Goal: Information Seeking & Learning: Learn about a topic

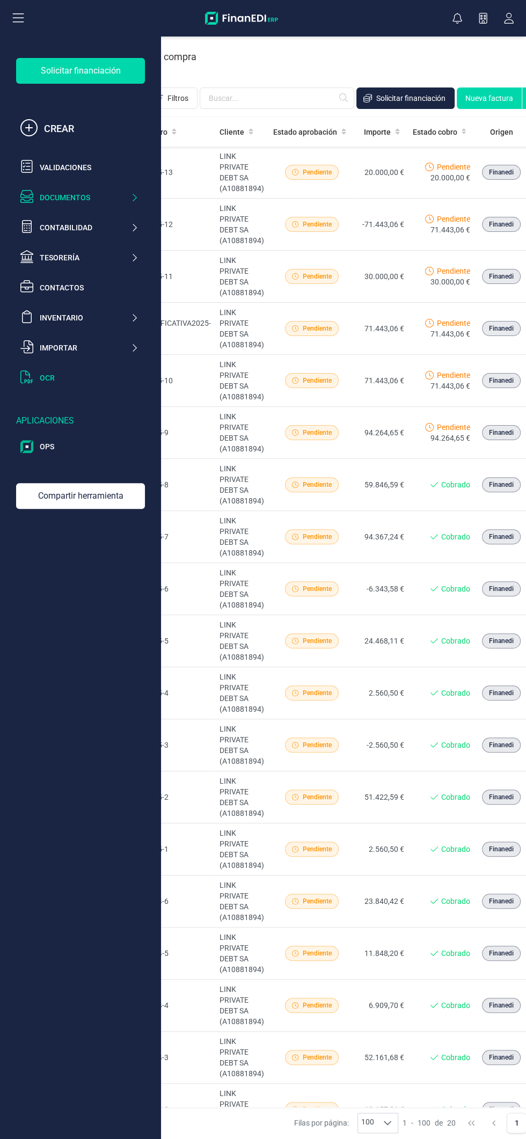
click at [82, 378] on div "OCR" at bounding box center [89, 378] width 99 height 11
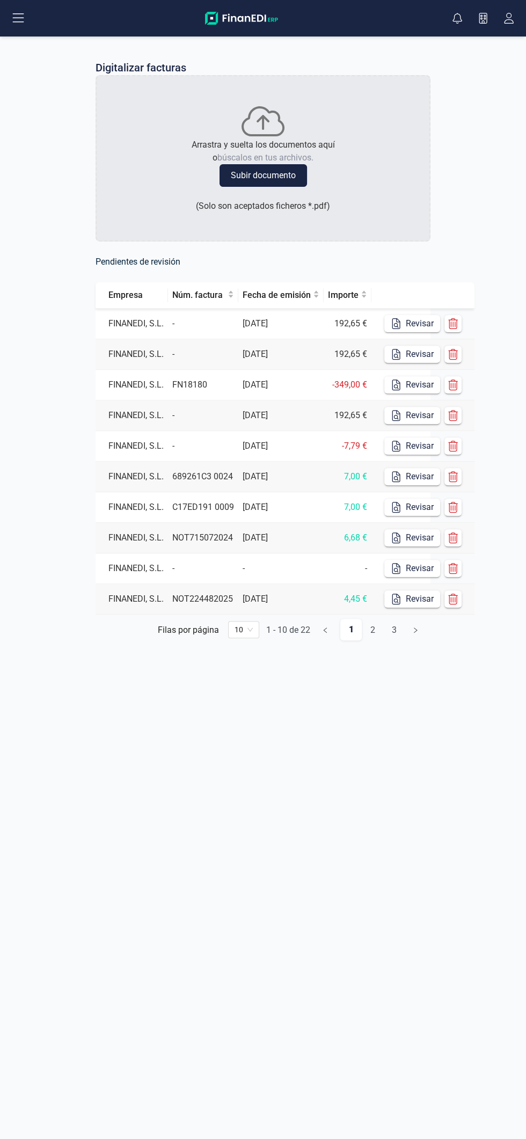
click at [296, 179] on button "Subir documento" at bounding box center [264, 175] width 88 height 23
click at [285, 175] on button "Subir documento" at bounding box center [264, 175] width 88 height 23
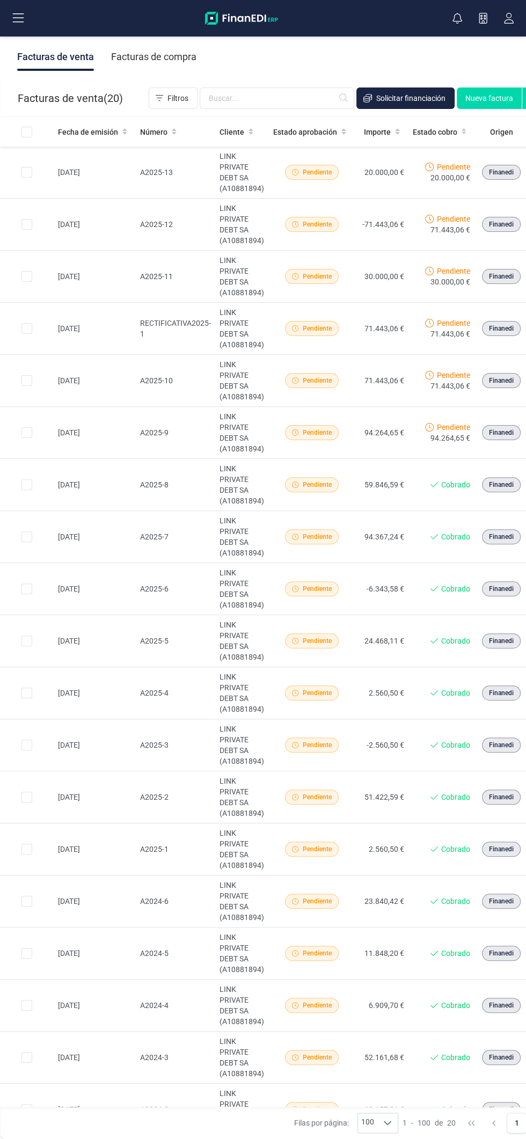
click at [33, 12] on button at bounding box center [18, 18] width 34 height 34
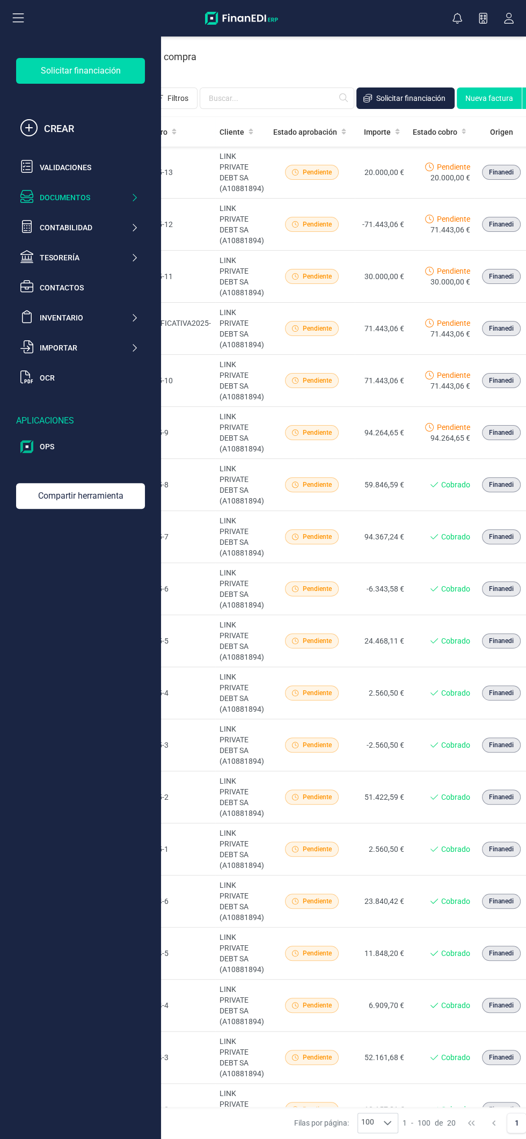
click at [35, 5] on button at bounding box center [18, 18] width 34 height 34
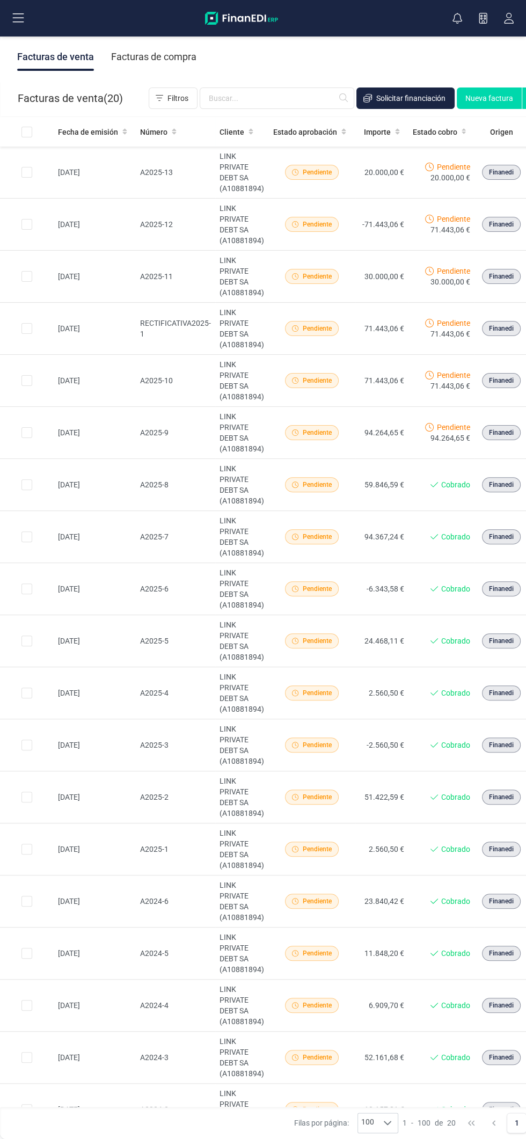
click at [33, 4] on button at bounding box center [18, 18] width 34 height 34
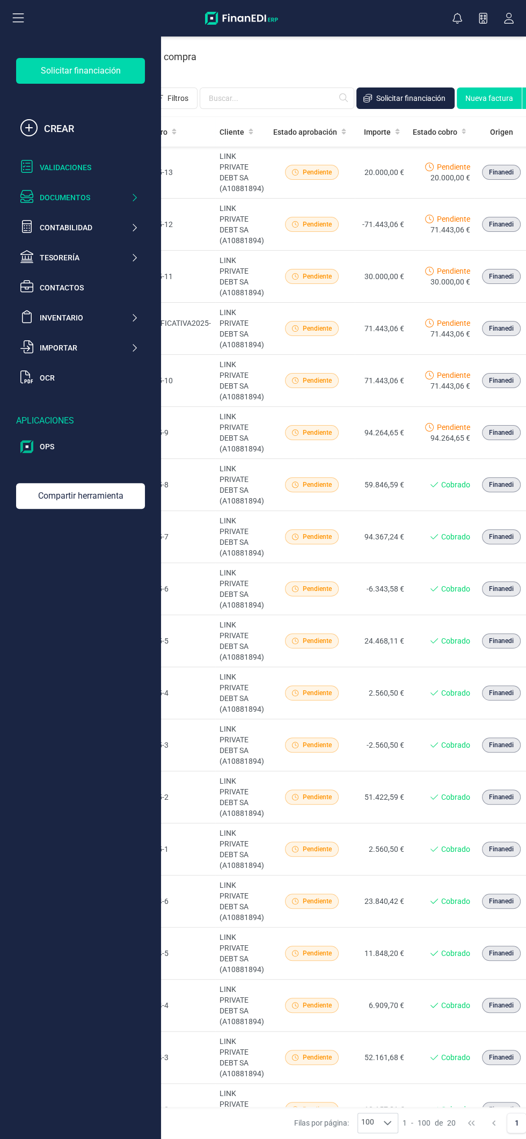
click at [107, 167] on div "Validaciones" at bounding box center [89, 167] width 99 height 11
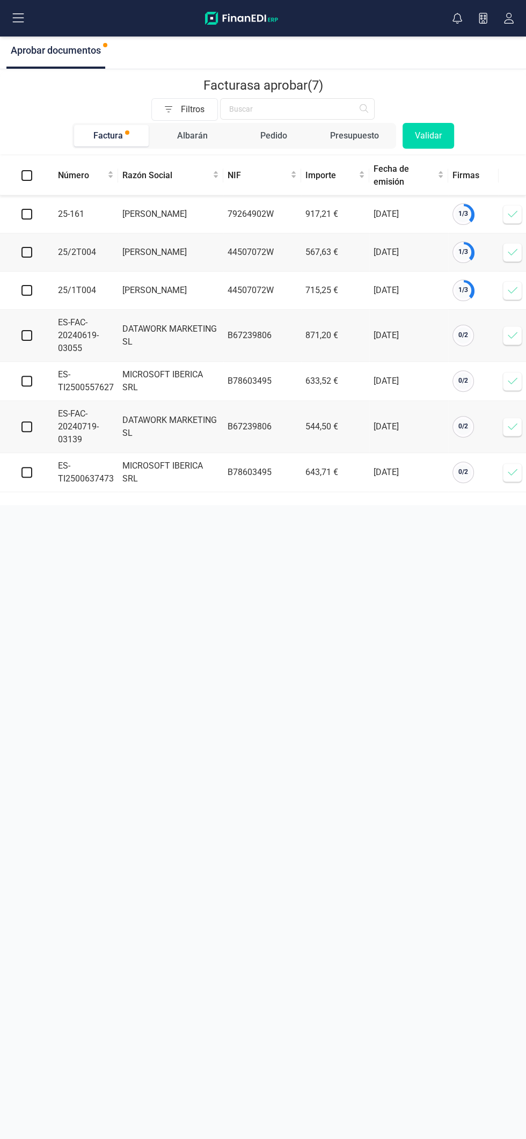
click at [512, 214] on icon at bounding box center [512, 214] width 11 height 11
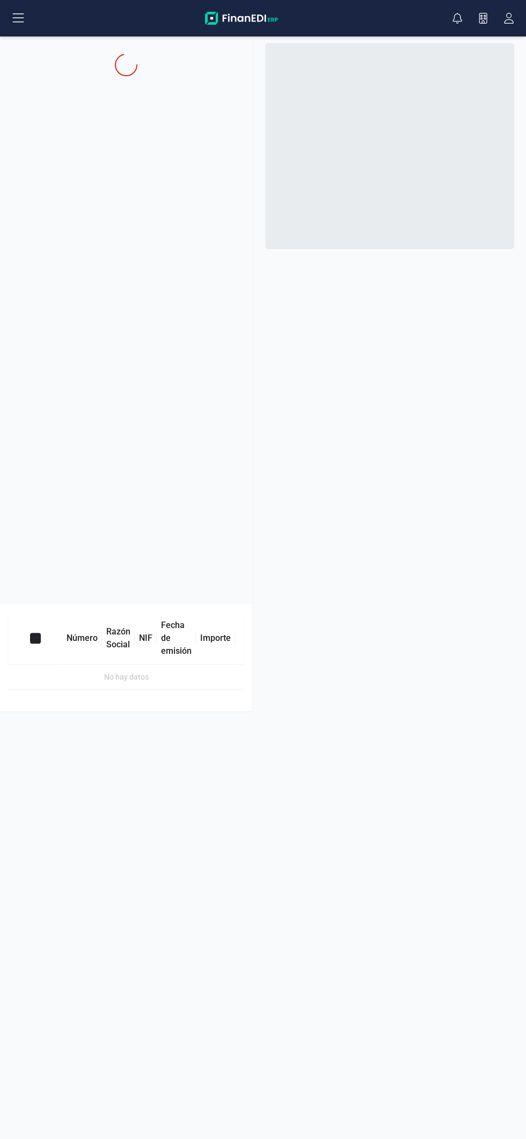
checkbox input "true"
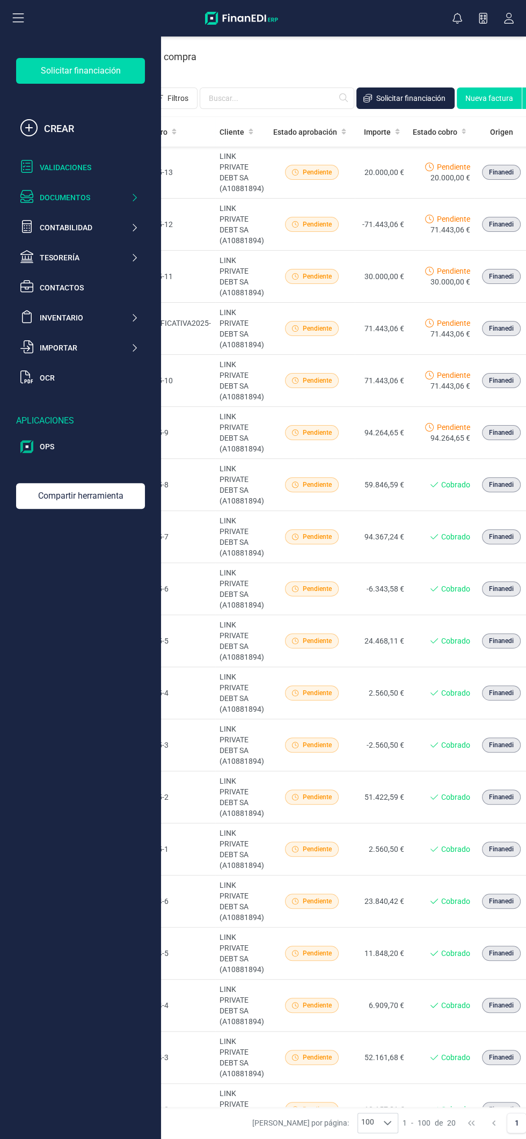
click at [92, 167] on div "Validaciones" at bounding box center [89, 167] width 99 height 11
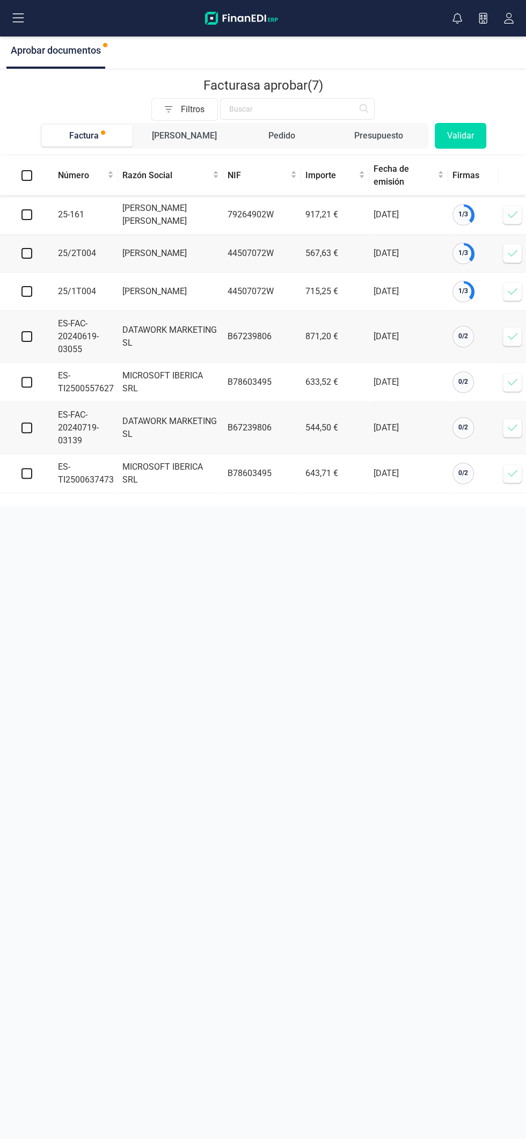
click at [510, 214] on icon at bounding box center [512, 214] width 11 height 11
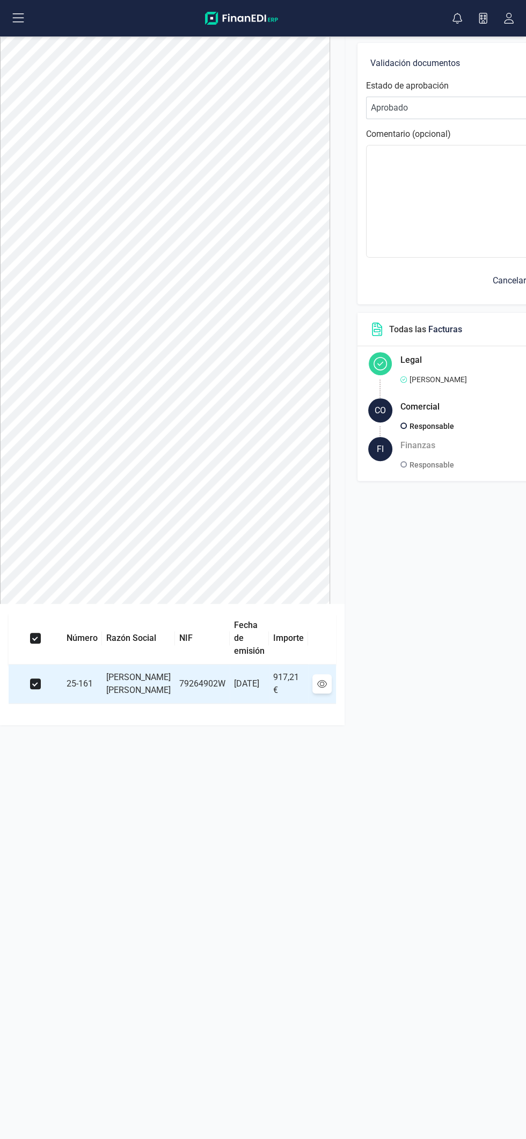
scroll to position [0, 79]
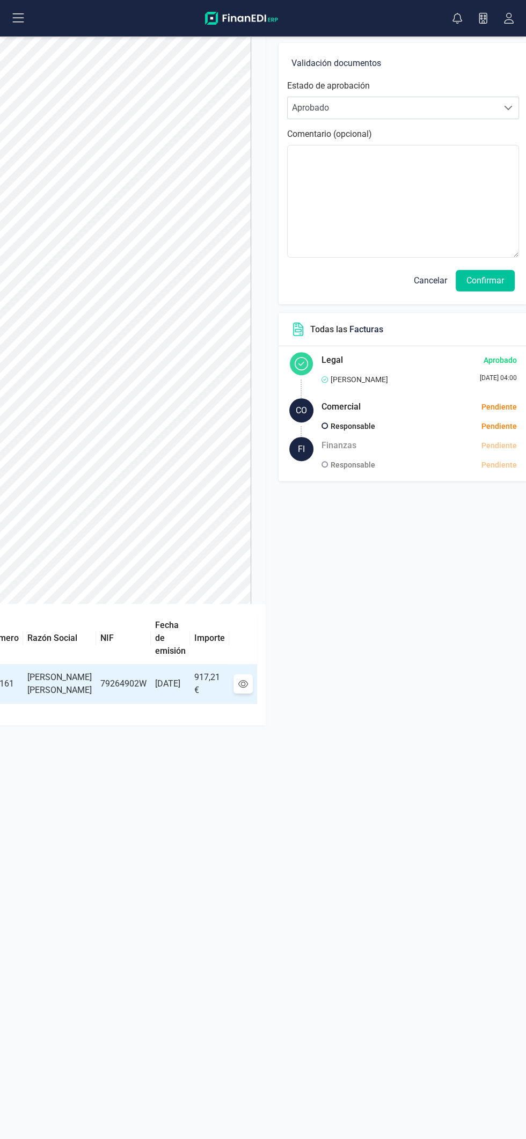
click at [482, 282] on button "Confirmar" at bounding box center [485, 280] width 59 height 21
click at [481, 278] on button "Confirmar" at bounding box center [485, 280] width 59 height 21
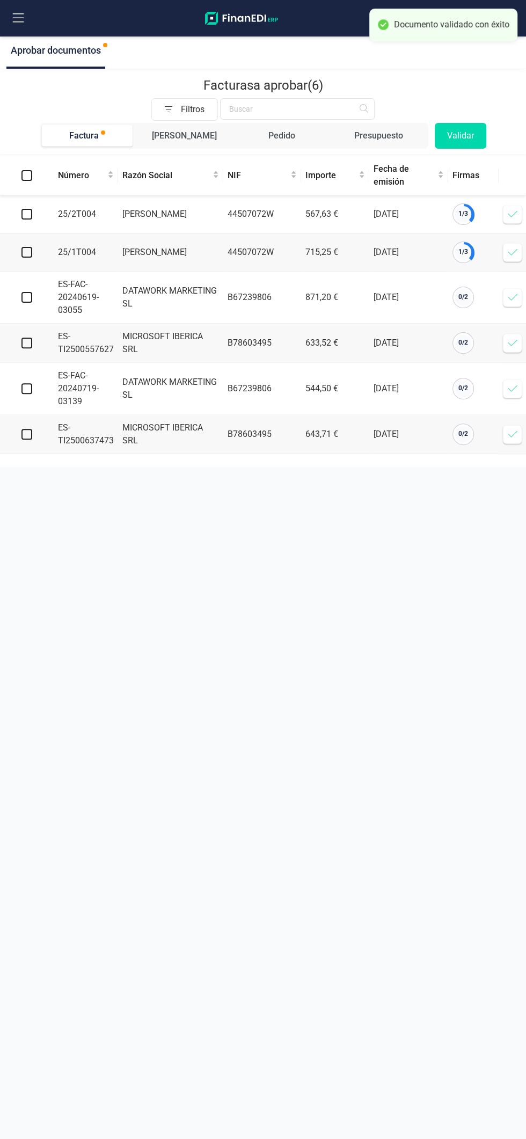
click at [507, 212] on icon at bounding box center [512, 214] width 11 height 11
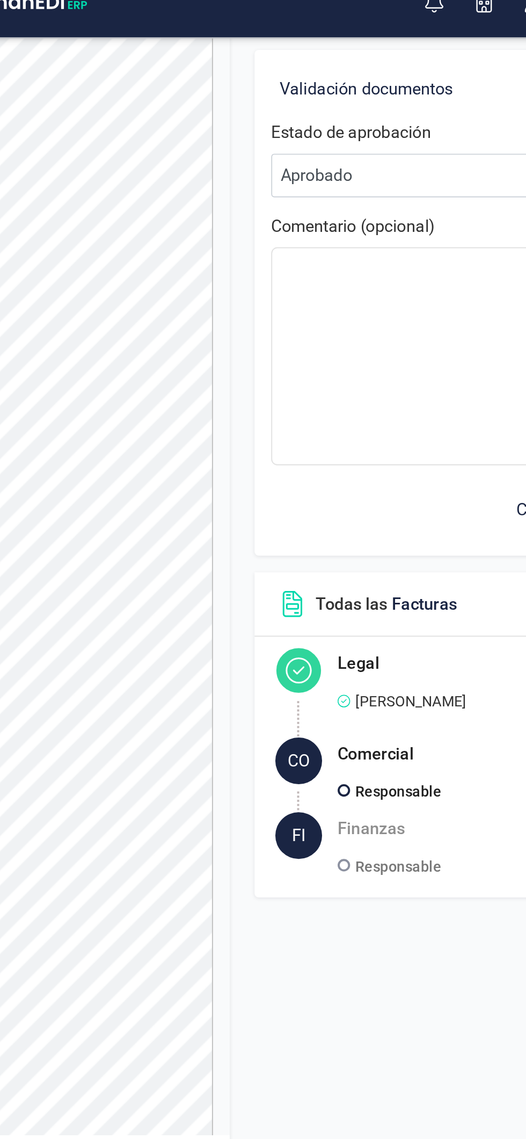
scroll to position [0, 91]
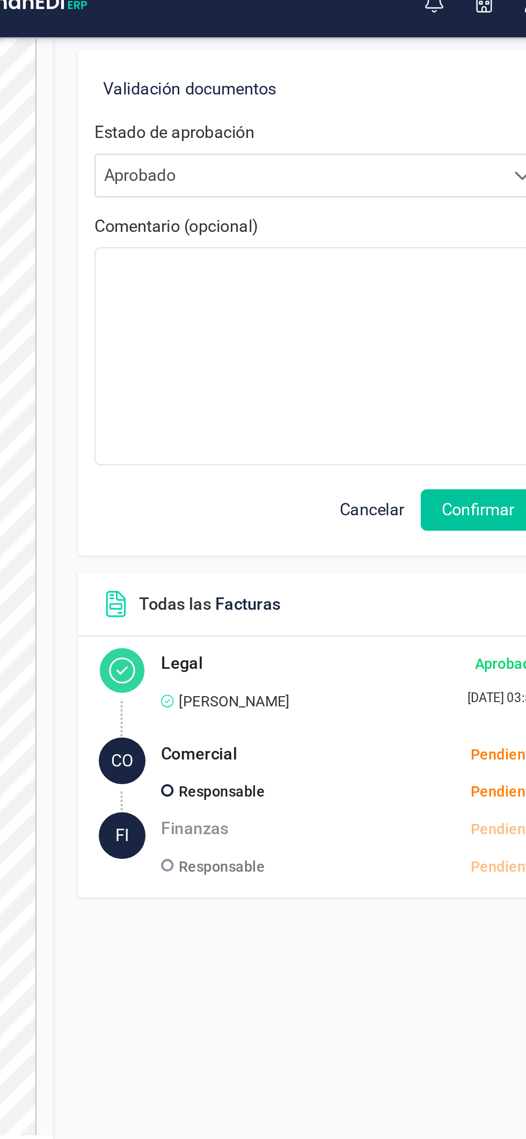
click at [480, 275] on button "Confirmar" at bounding box center [480, 280] width 59 height 21
click at [476, 277] on button "Confirmar" at bounding box center [480, 280] width 59 height 21
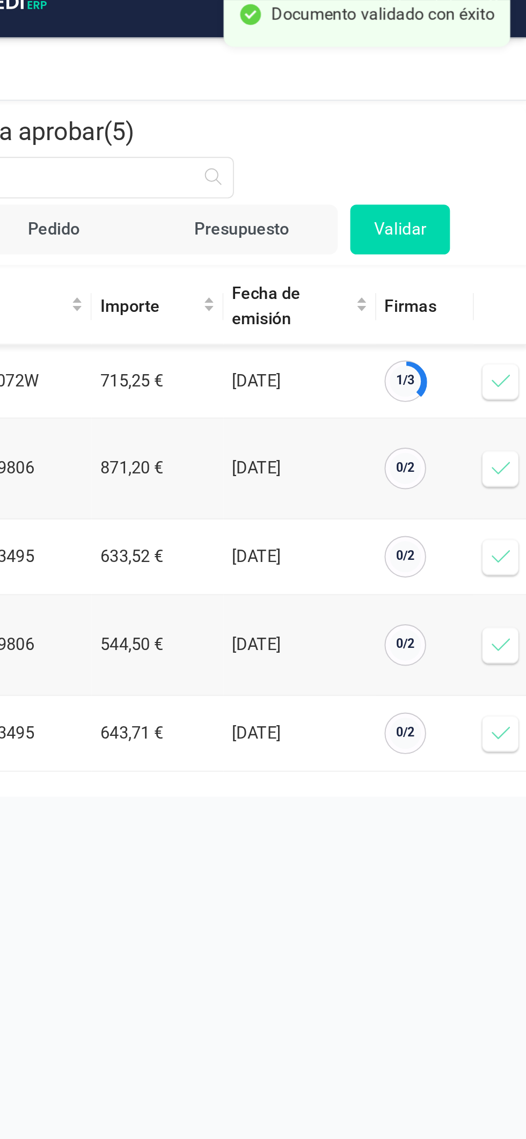
click at [512, 213] on icon at bounding box center [512, 214] width 11 height 11
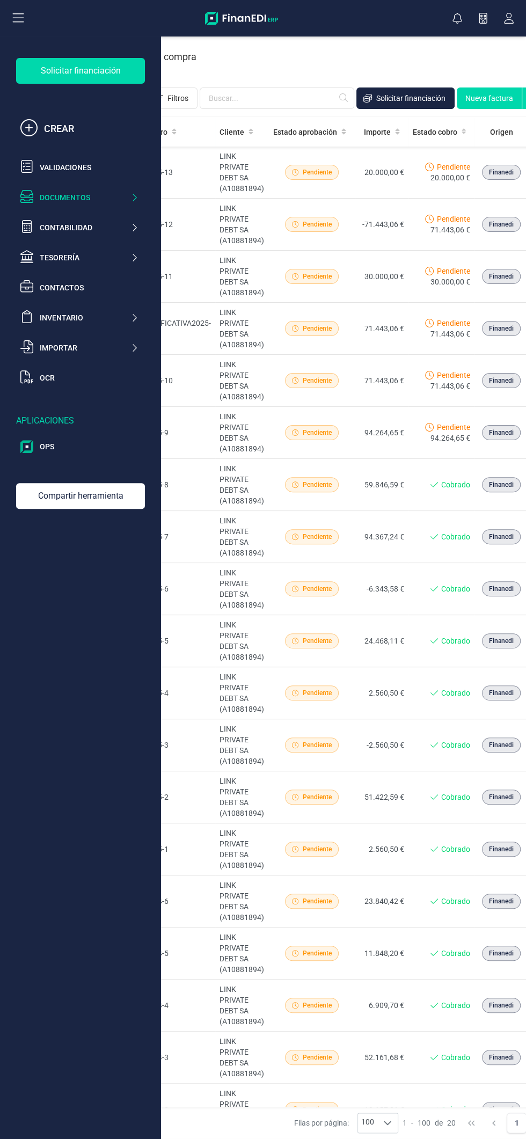
click at [30, 14] on button at bounding box center [18, 18] width 34 height 34
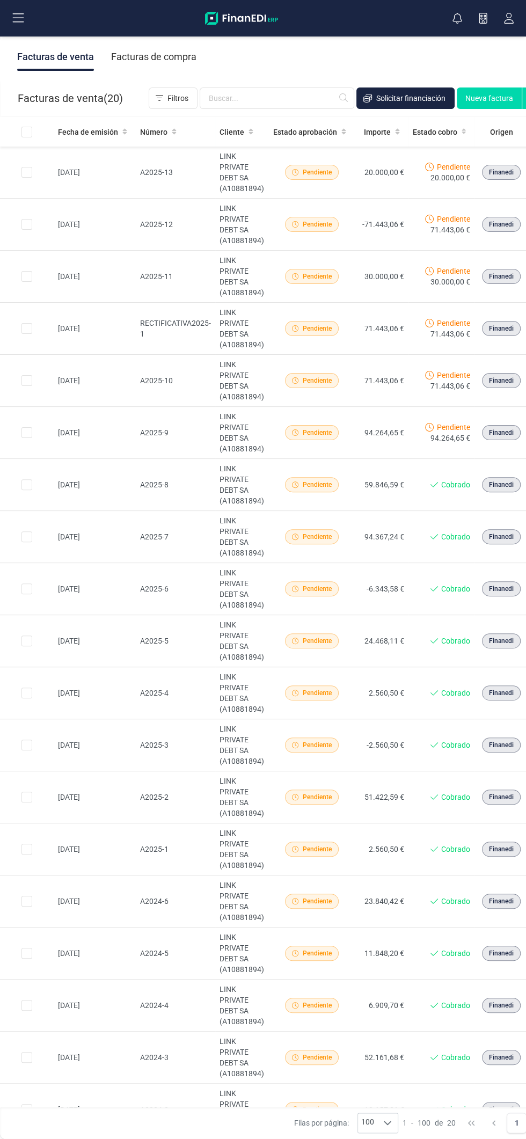
click at [32, 14] on button at bounding box center [18, 18] width 34 height 34
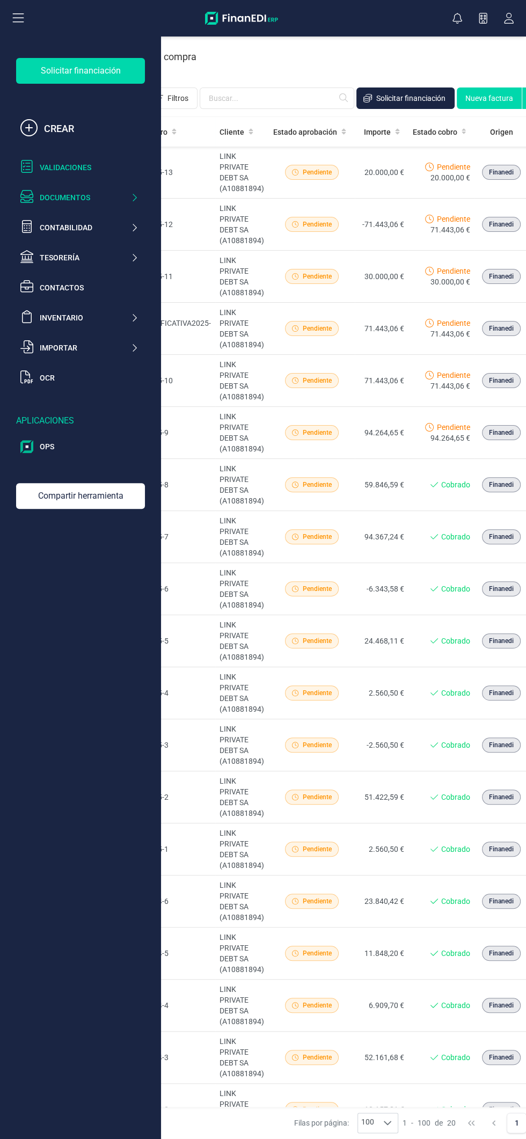
click at [90, 169] on div "Validaciones" at bounding box center [89, 167] width 99 height 11
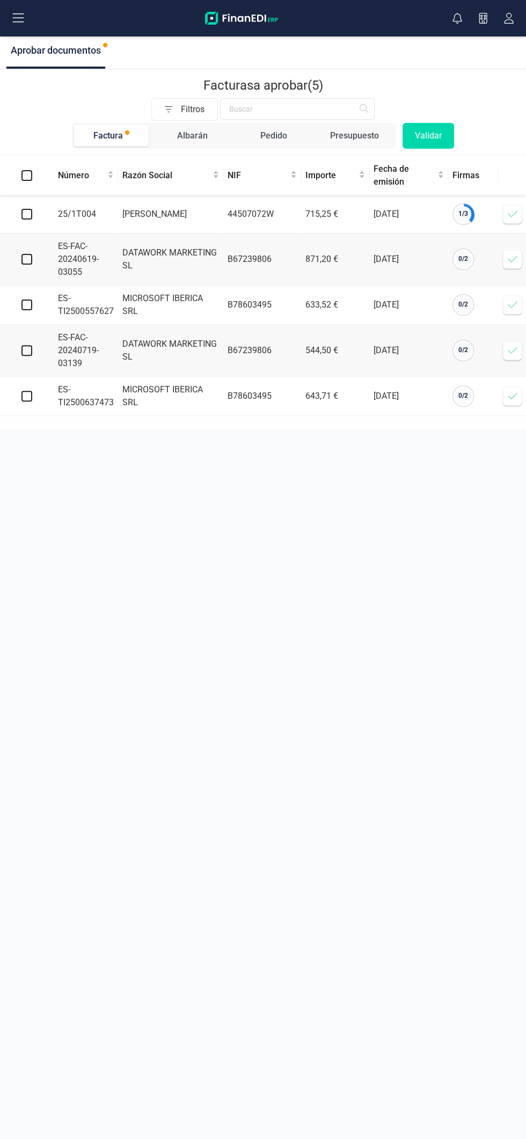
click at [512, 213] on icon at bounding box center [512, 214] width 11 height 11
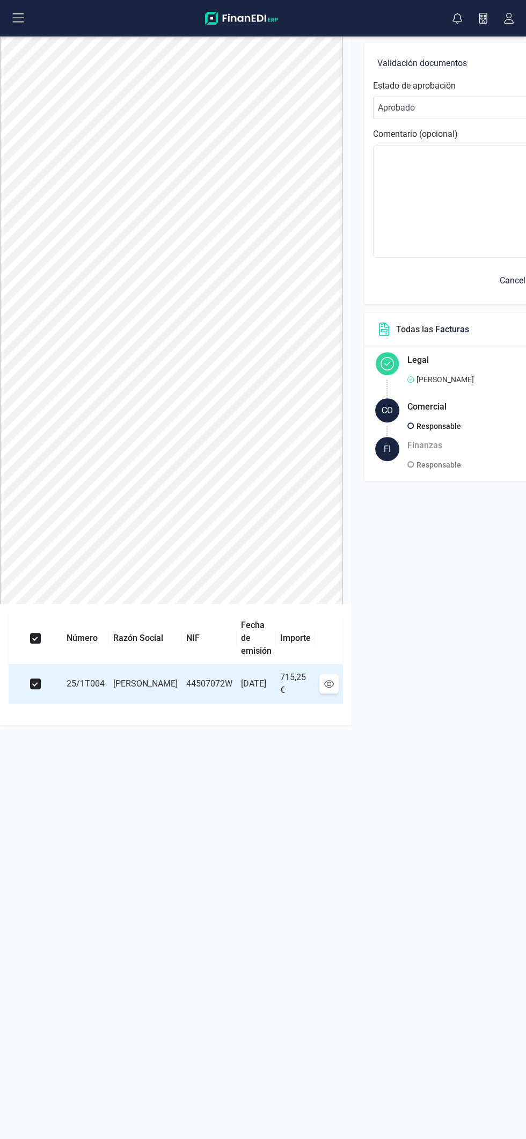
scroll to position [0, 91]
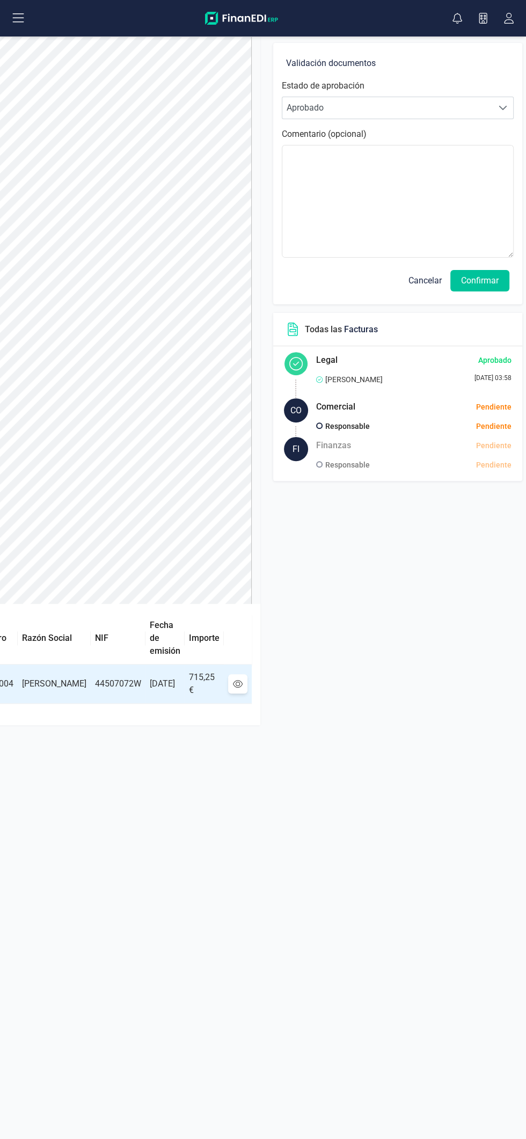
click at [483, 273] on button "Confirmar" at bounding box center [480, 280] width 59 height 21
click at [481, 282] on button "Confirmar" at bounding box center [480, 280] width 59 height 21
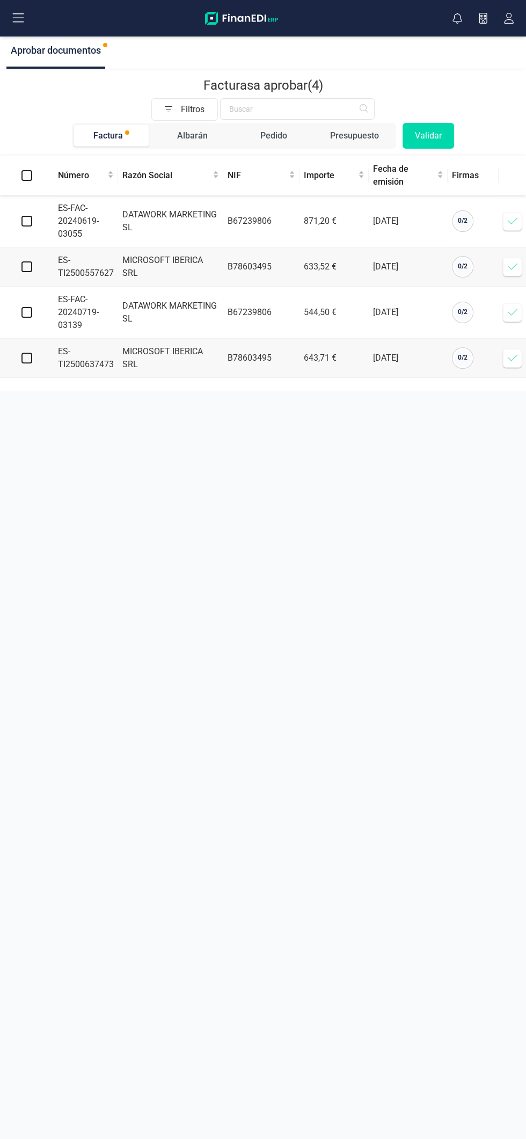
click at [28, 12] on button at bounding box center [18, 18] width 34 height 34
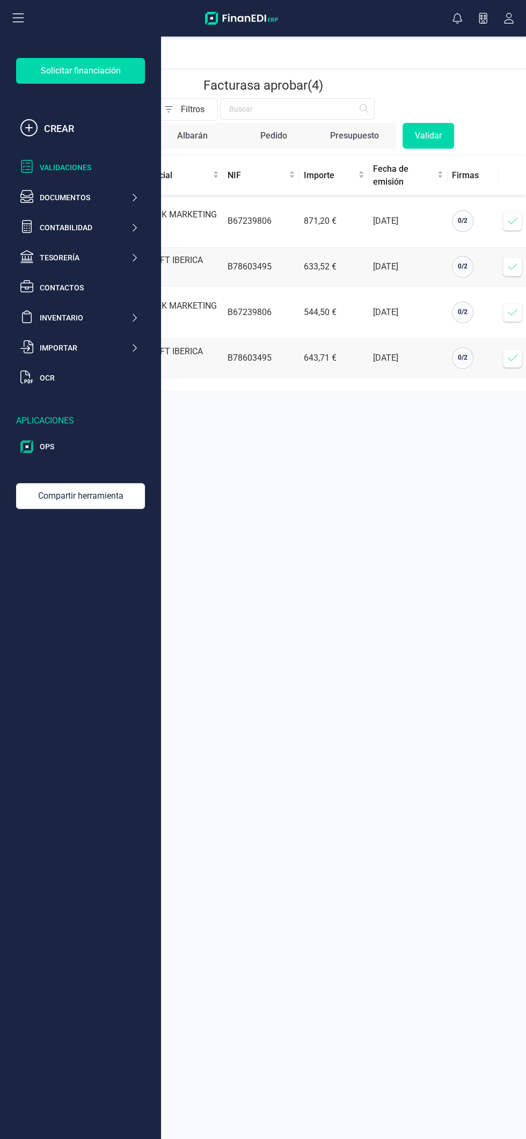
click at [19, 18] on icon at bounding box center [18, 17] width 11 height 9
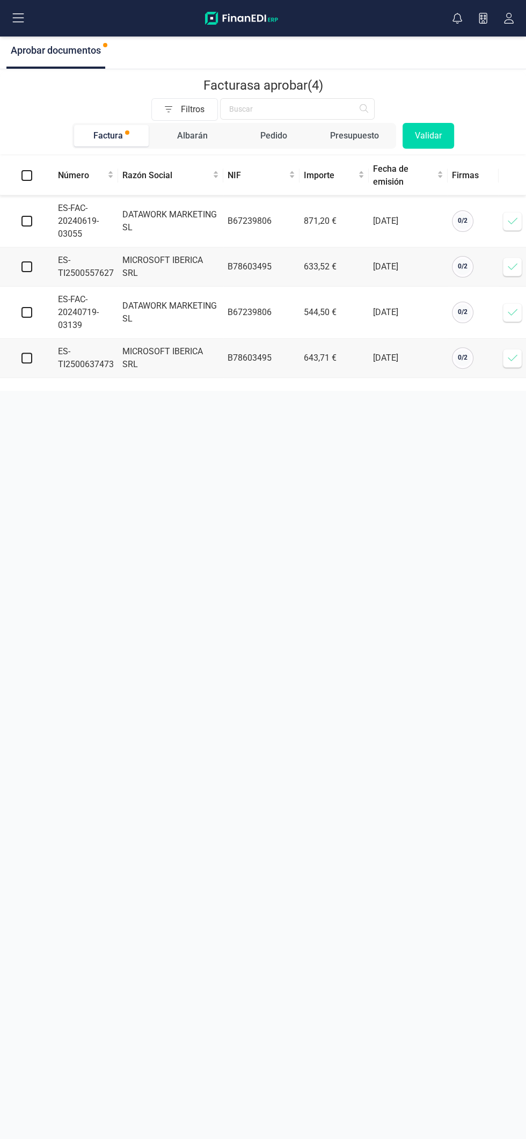
click at [35, 20] on button at bounding box center [18, 18] width 34 height 34
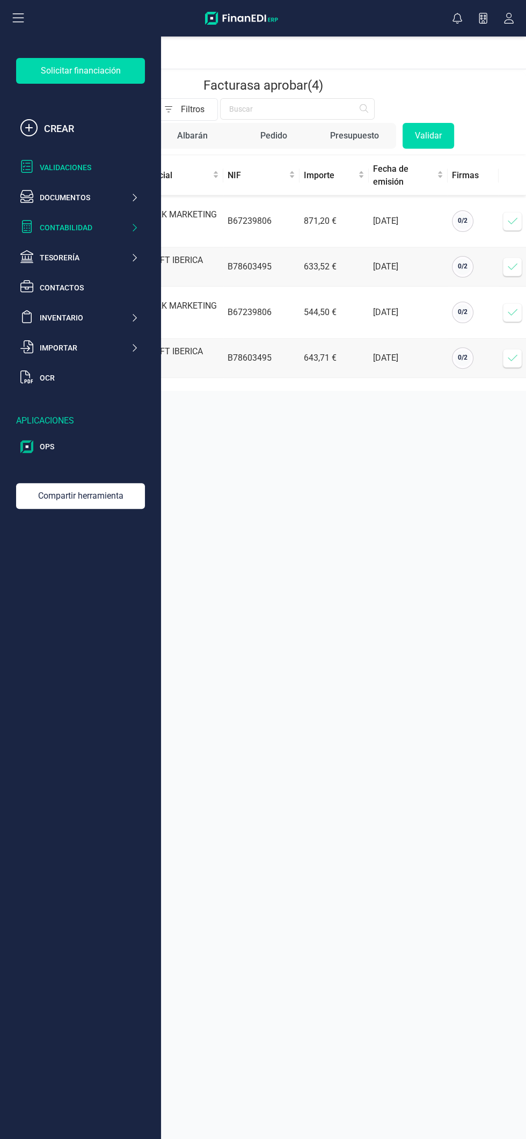
click at [127, 233] on div "Contabilidad" at bounding box center [85, 227] width 91 height 11
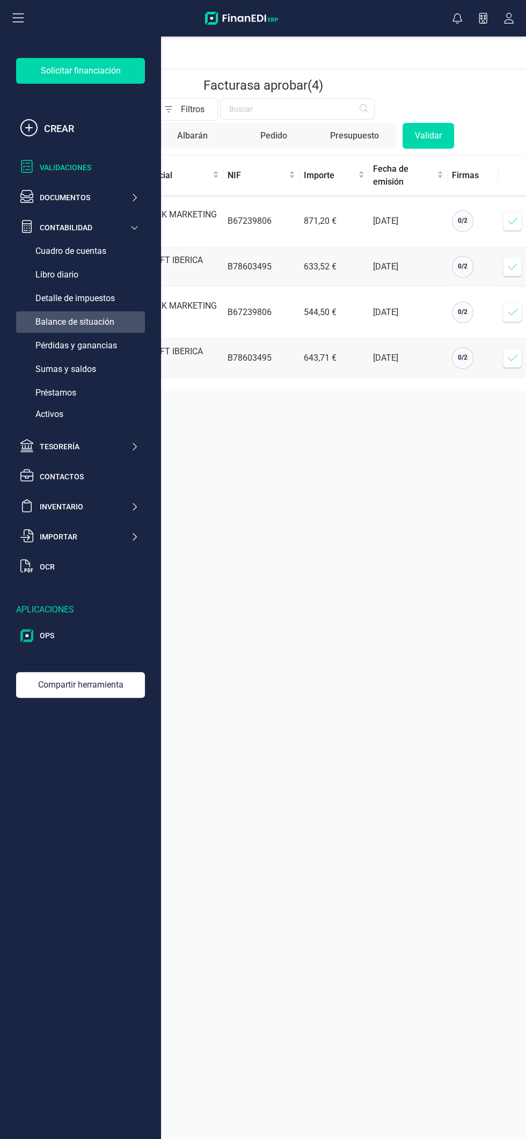
click at [122, 332] on div "Balance de situación" at bounding box center [80, 321] width 129 height 21
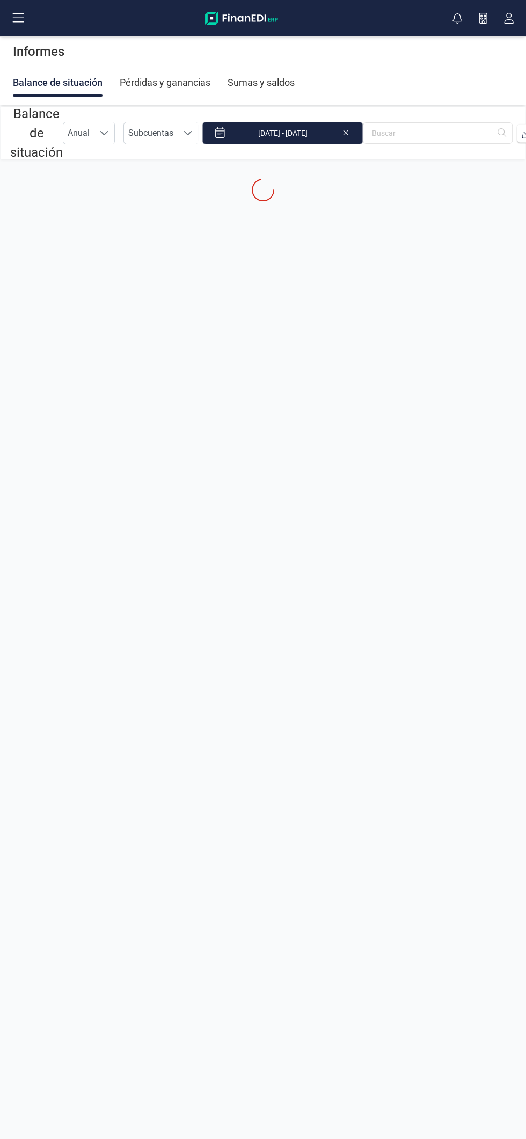
click at [310, 133] on input "01/09/2025 - 15/09/2025" at bounding box center [282, 133] width 161 height 23
click at [155, 161] on icon "Previous Month" at bounding box center [155, 161] width 9 height 9
click at [275, 218] on span "1" at bounding box center [277, 215] width 21 height 21
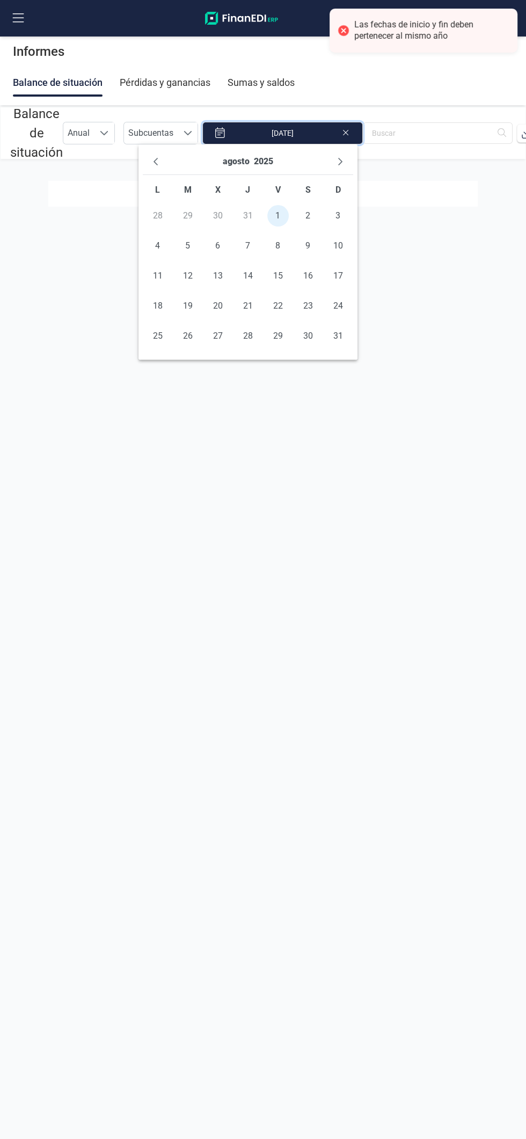
click at [358, 340] on section at bounding box center [263, 655] width 526 height 992
click at [348, 340] on td "31" at bounding box center [338, 336] width 30 height 30
click at [351, 336] on td "31" at bounding box center [338, 336] width 30 height 30
click at [338, 355] on div "agosto 2025 L M X J V S D 28 29 30 31 1 2 3 4 5 6 7 8 9 10 11 12 13 14 15 16 17…" at bounding box center [248, 251] width 219 height 215
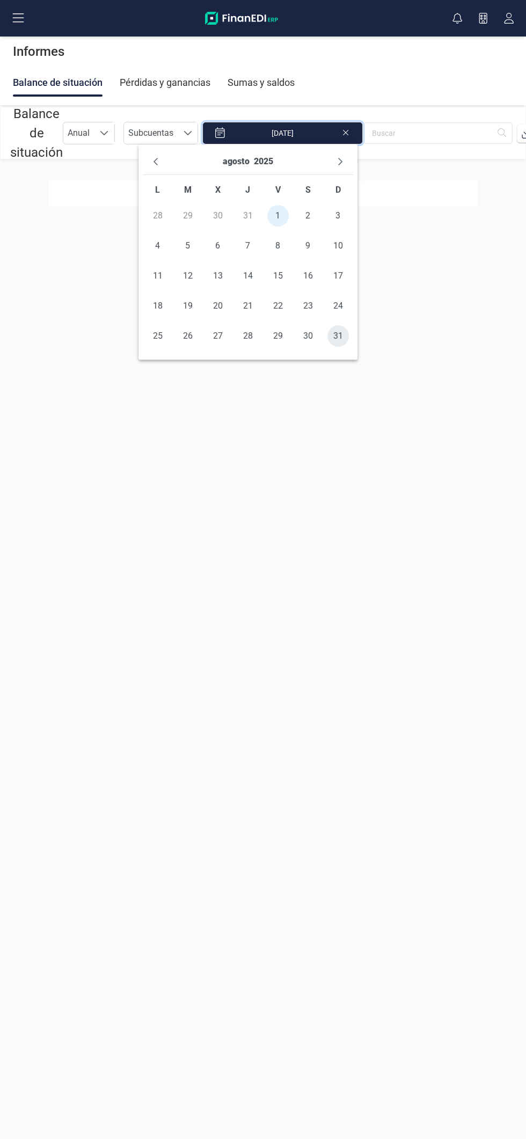
click at [346, 338] on span "31" at bounding box center [338, 335] width 21 height 21
type input "01/08/2025 - 31/08/2025"
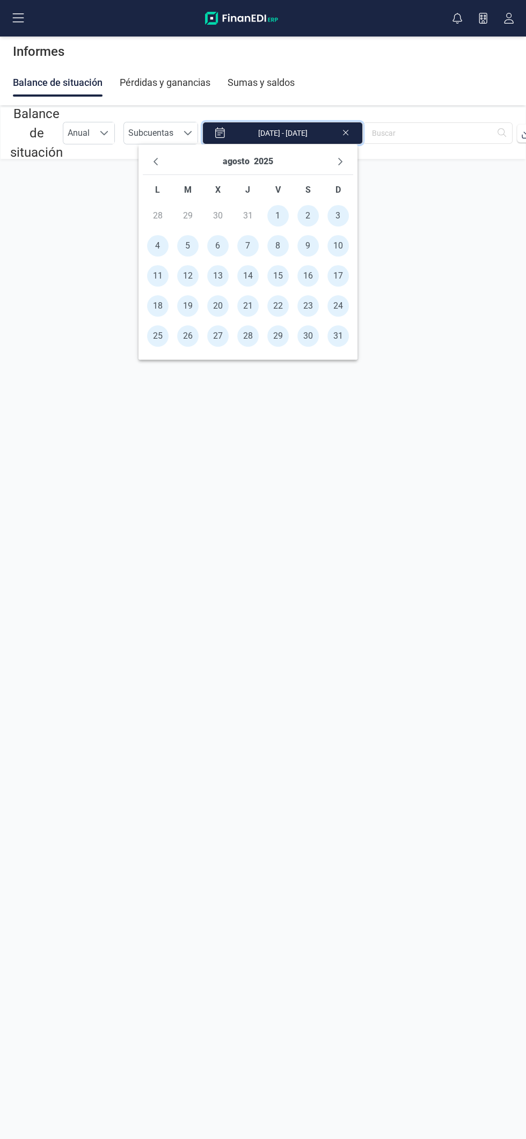
click at [490, 331] on section "Balance de situación Anual Anual Subcuentas Subcuentas 01/08/2025 - 31/08/2025" at bounding box center [263, 603] width 526 height 992
click at [303, 603] on section "Balance de situación Anual Anual Subcuentas Subcuentas 01/08/2025 - 31/08/2025" at bounding box center [263, 603] width 526 height 992
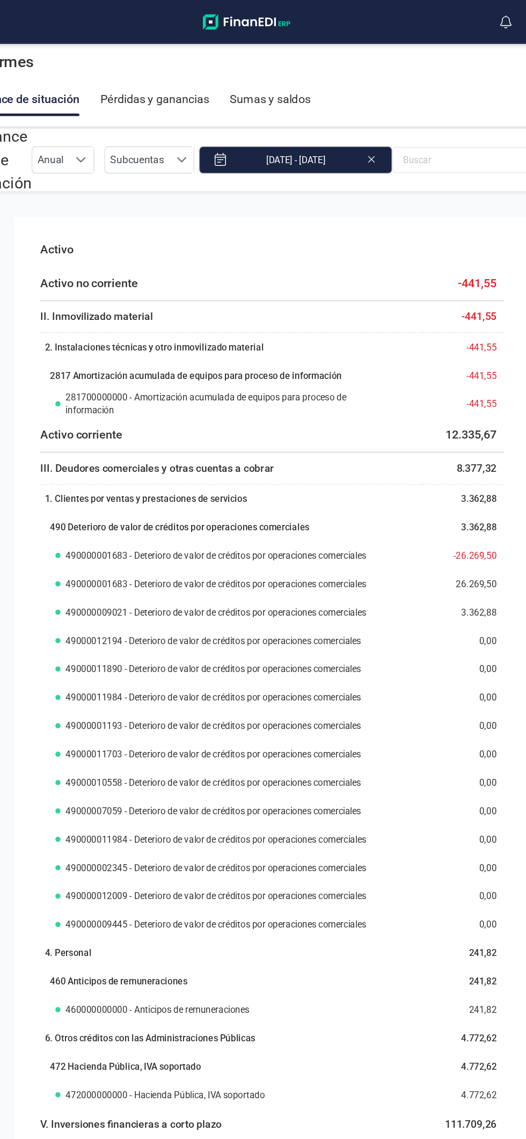
click at [316, 140] on input "01/08/2025 - 31/08/2025" at bounding box center [282, 133] width 161 height 23
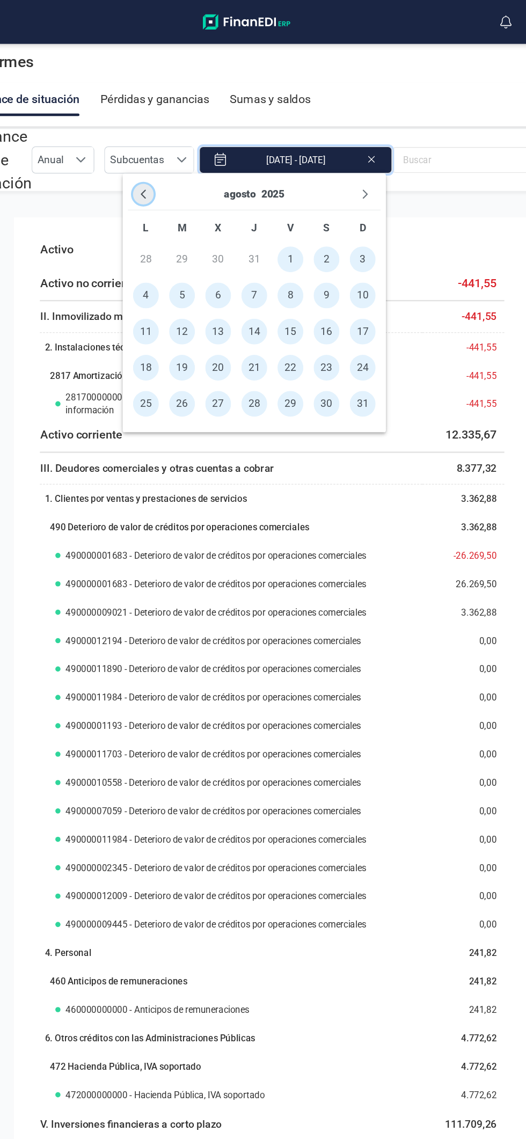
click at [155, 161] on icon "Previous Month" at bounding box center [155, 161] width 9 height 9
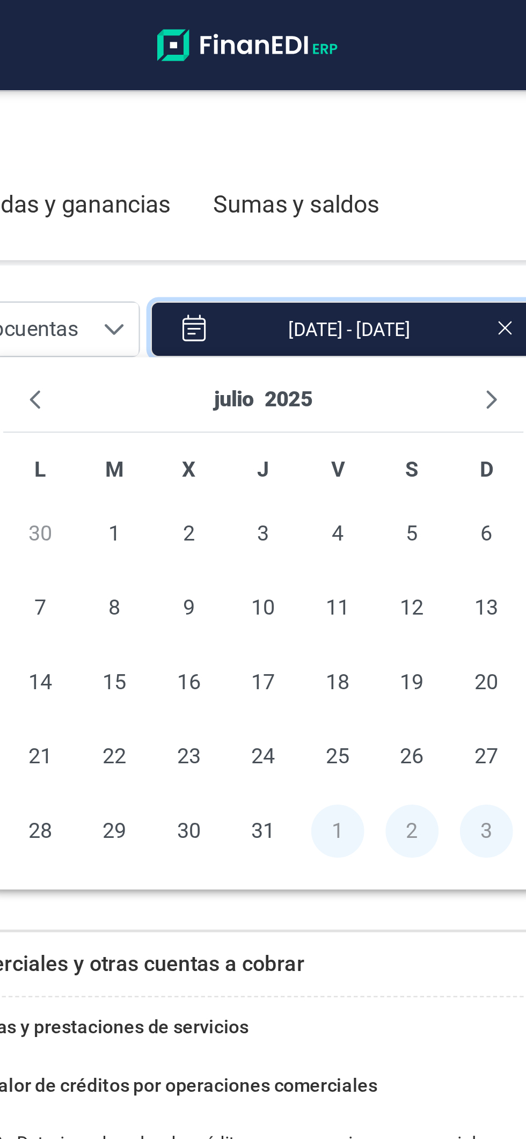
click at [204, 81] on div "Pérdidas y ganancias" at bounding box center [165, 83] width 91 height 28
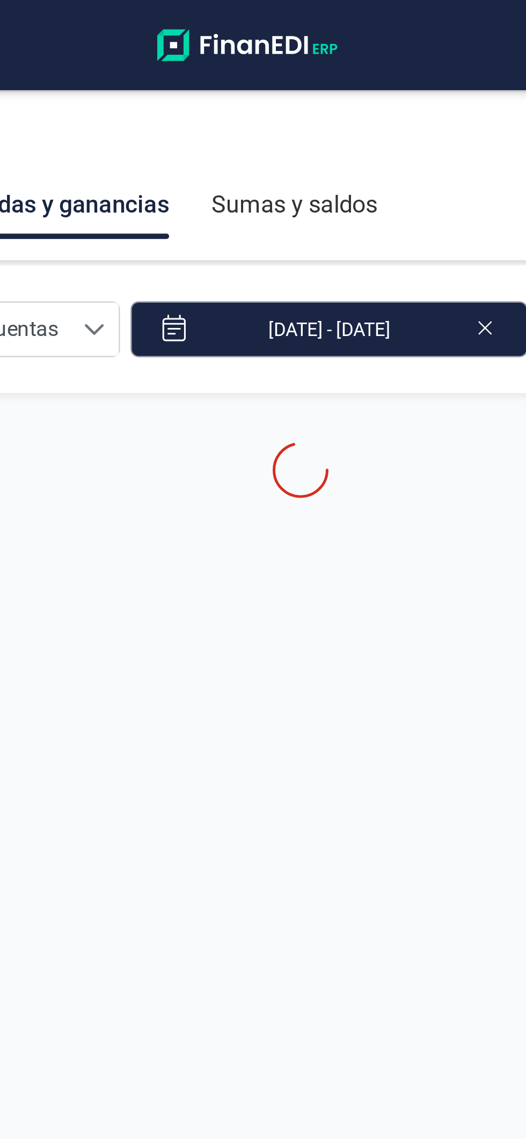
click at [274, 139] on input "01/08/2025 - 31/08/2025" at bounding box center [274, 133] width 161 height 23
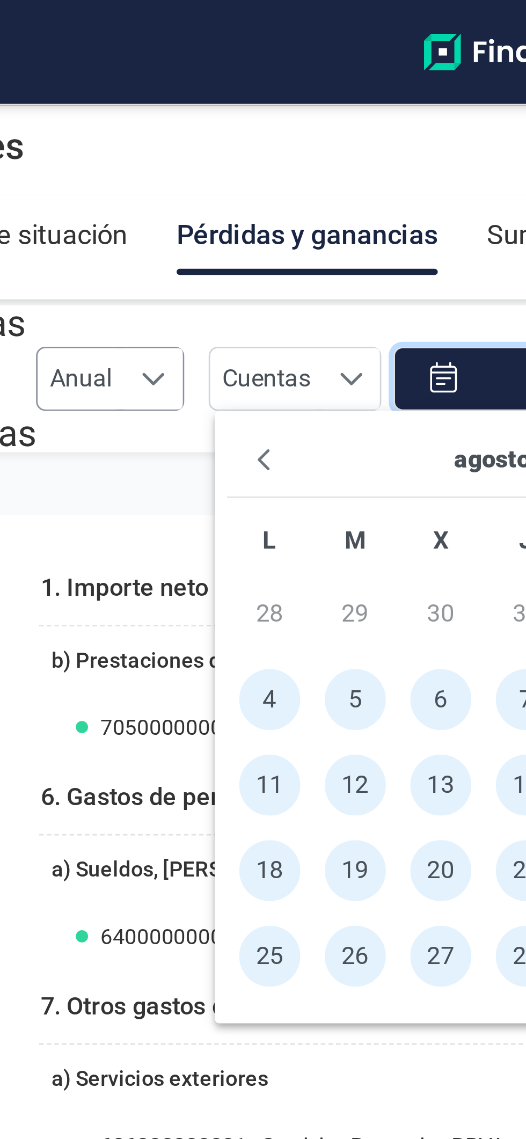
click at [71, 140] on span "Anual" at bounding box center [84, 132] width 31 height 21
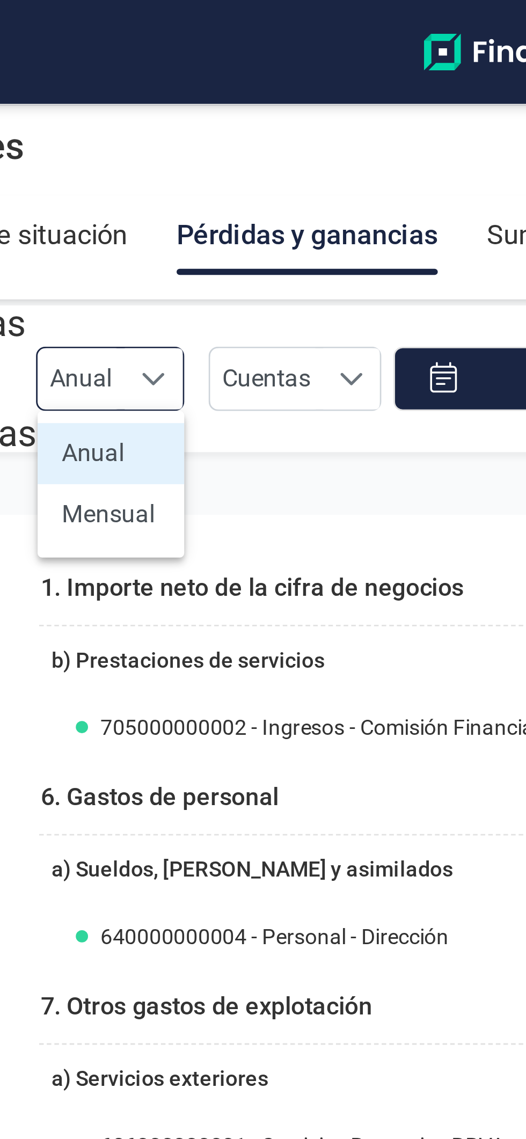
scroll to position [6, 48]
click at [108, 161] on li "Anual" at bounding box center [95, 159] width 52 height 21
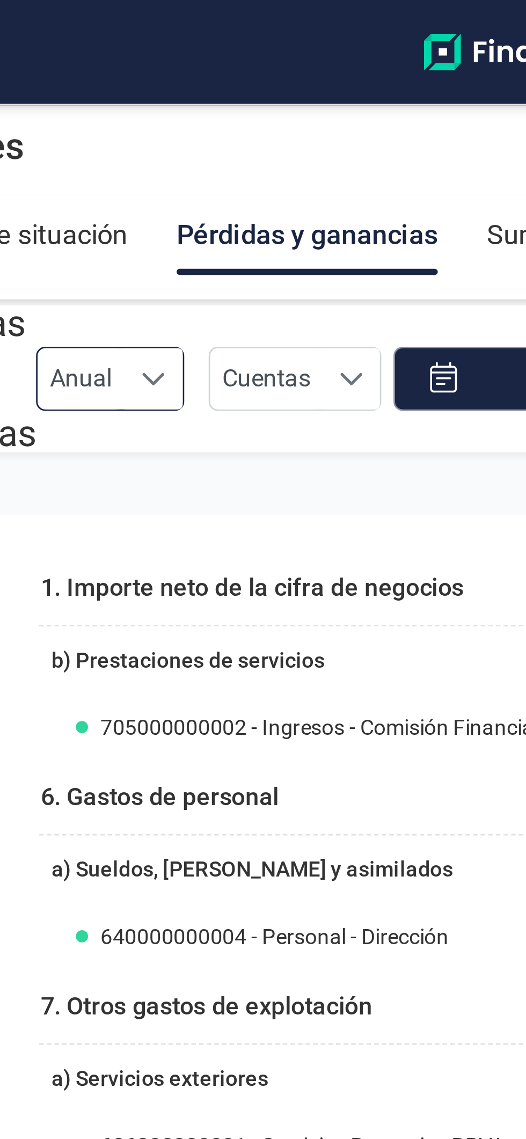
click at [224, 133] on input "01/08/2025 - 31/08/2025" at bounding box center [274, 133] width 161 height 23
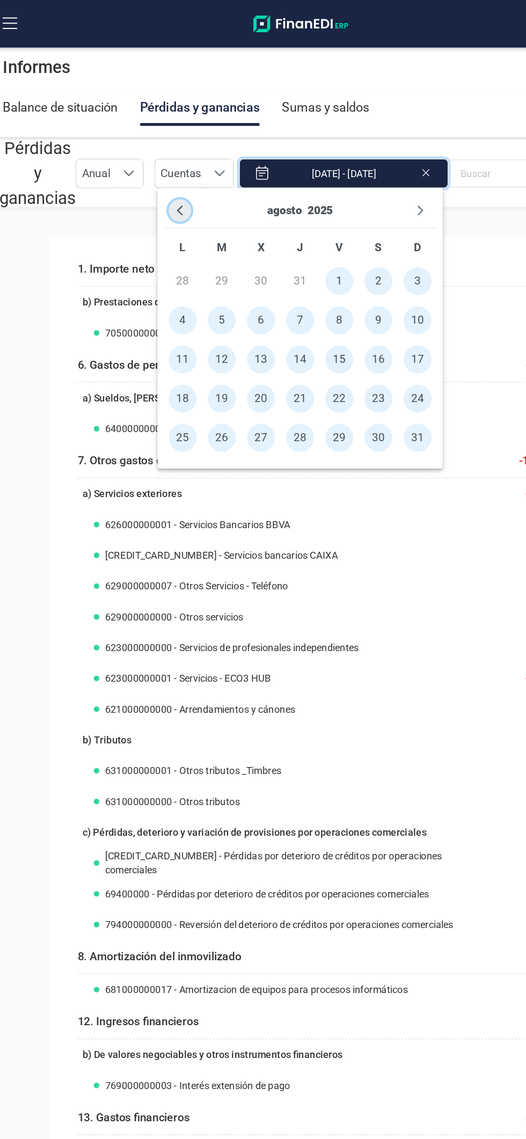
click at [150, 165] on icon "Previous Month" at bounding box center [148, 161] width 9 height 9
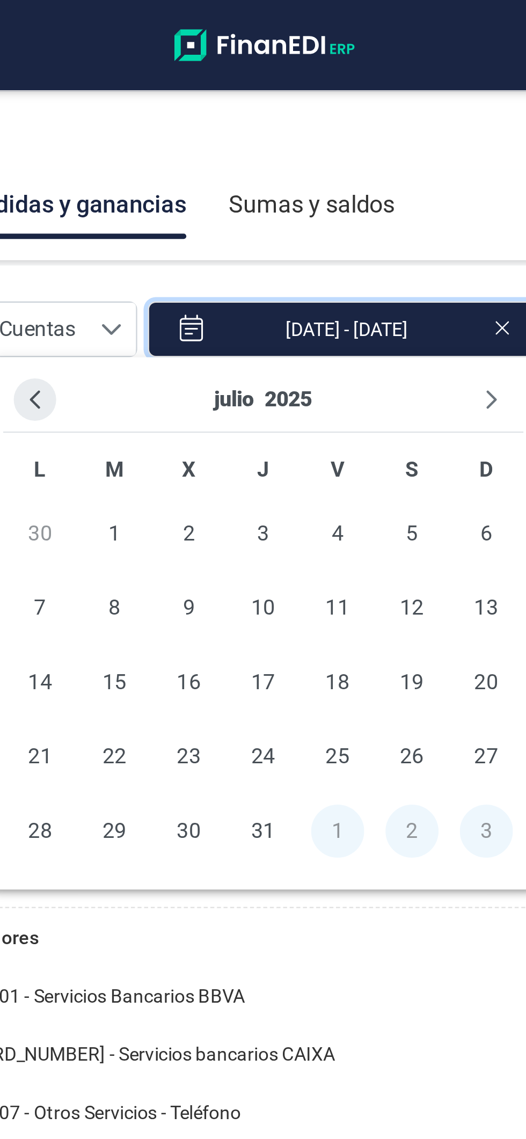
click at [151, 166] on button "Previous Month" at bounding box center [148, 161] width 17 height 17
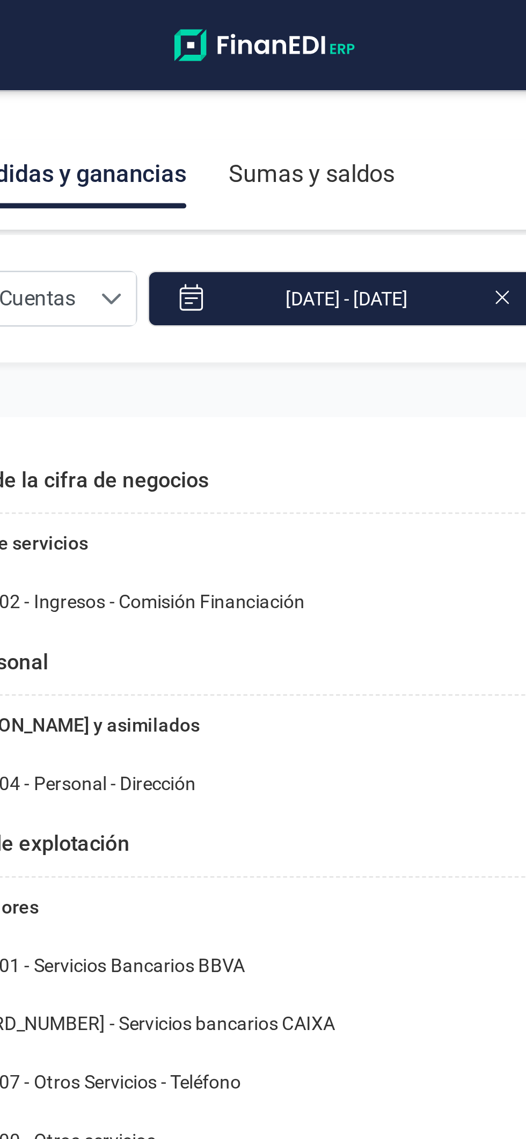
scroll to position [11, 0]
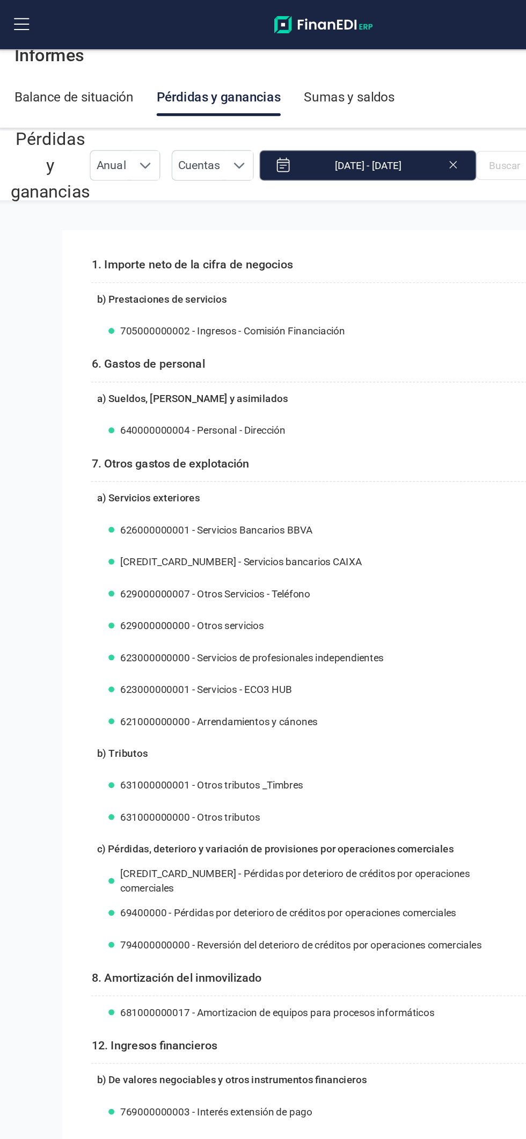
click at [281, 120] on input "01/08/2025 - 31/08/2025" at bounding box center [274, 122] width 161 height 23
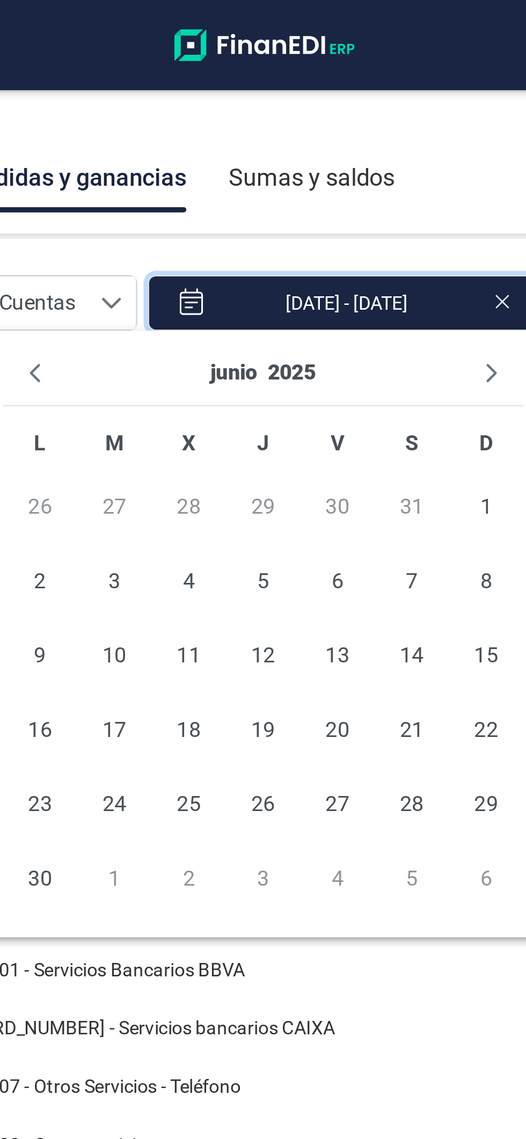
click at [208, 84] on div at bounding box center [164, 85] width 92 height 2
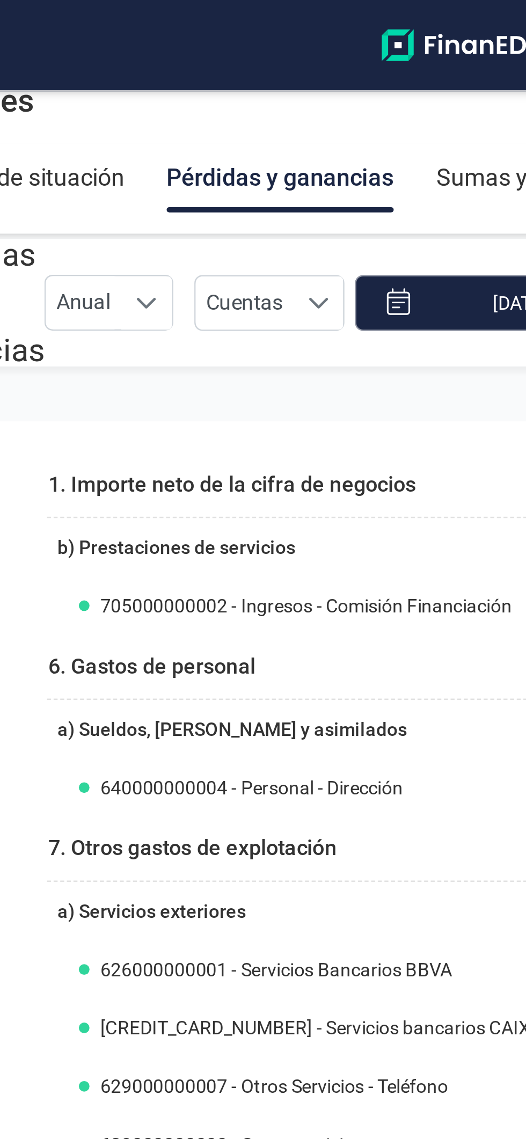
click at [244, 122] on input "01/08/2025 - 31/08/2025" at bounding box center [274, 122] width 161 height 23
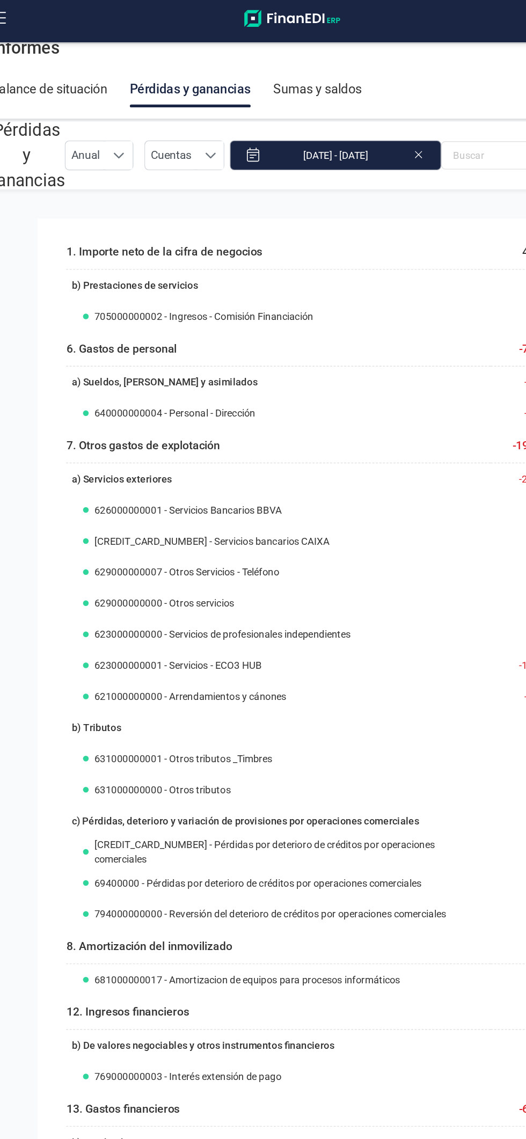
click at [254, 122] on input "01/08/2025 - 31/08/2025" at bounding box center [274, 122] width 161 height 23
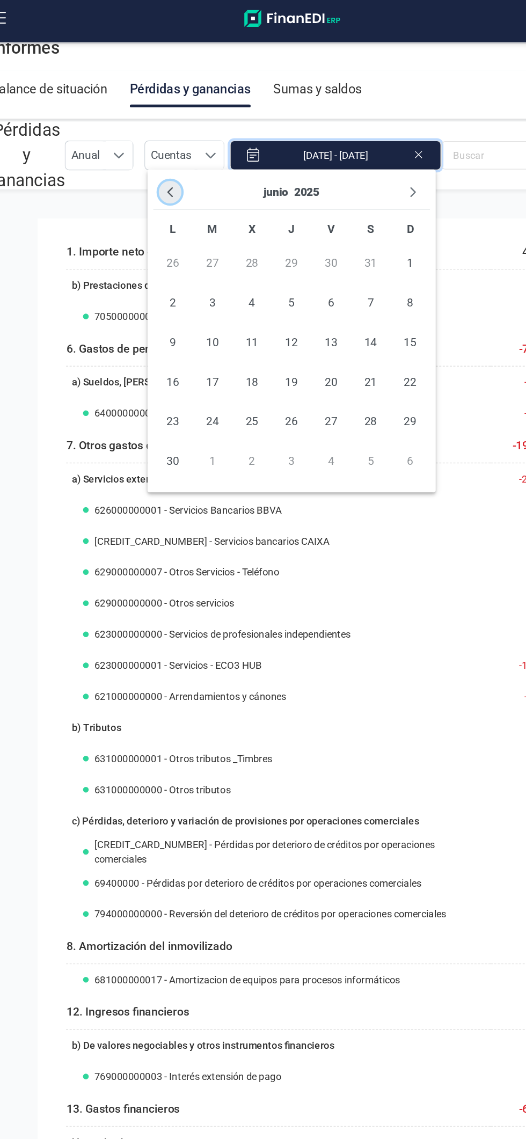
click at [148, 152] on icon "Previous Month" at bounding box center [149, 151] width 4 height 8
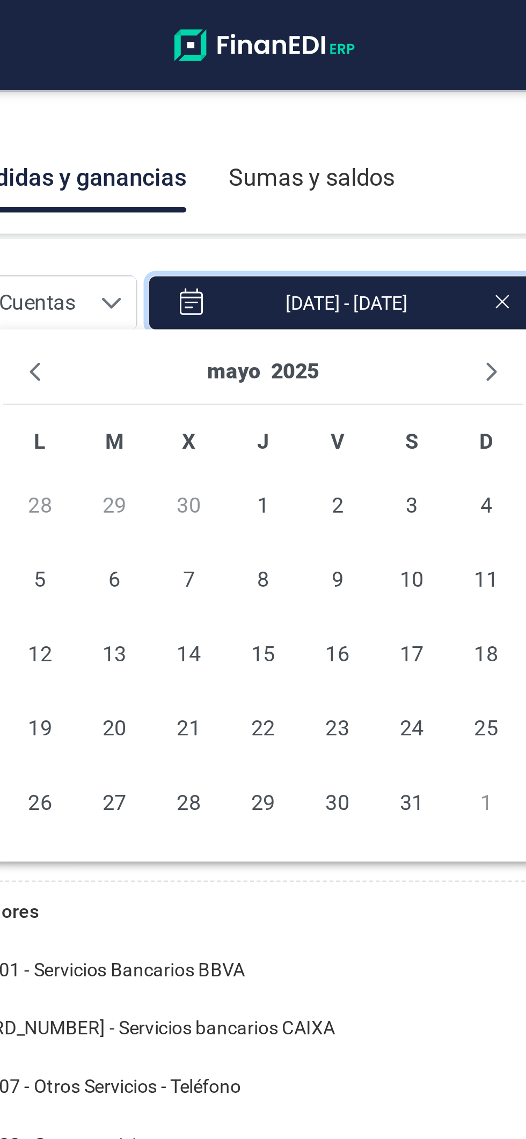
click at [202, 84] on div at bounding box center [164, 85] width 92 height 2
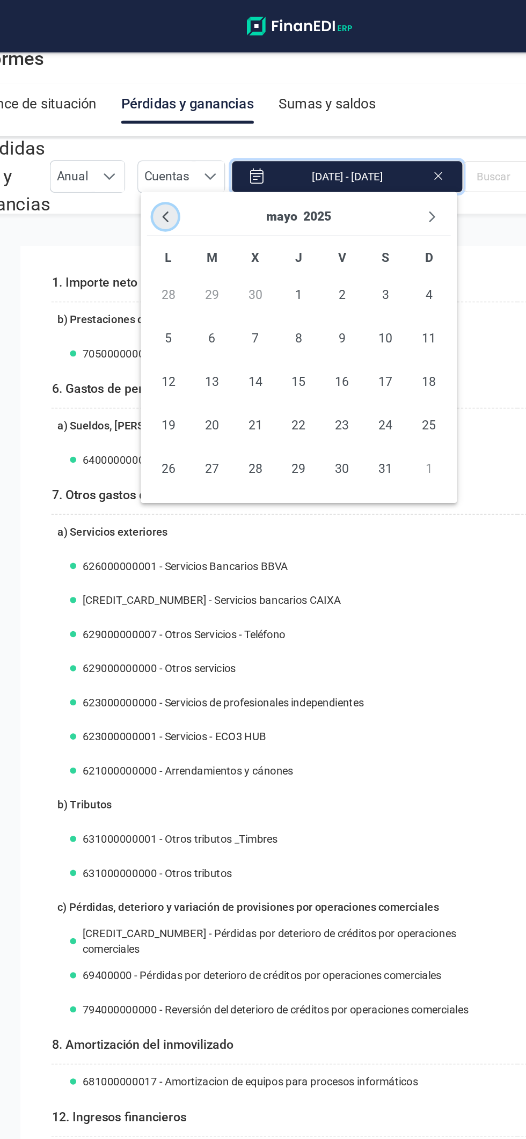
click at [148, 150] on icon "Previous Month" at bounding box center [148, 150] width 9 height 9
click at [150, 147] on icon "Previous Month" at bounding box center [149, 151] width 4 height 8
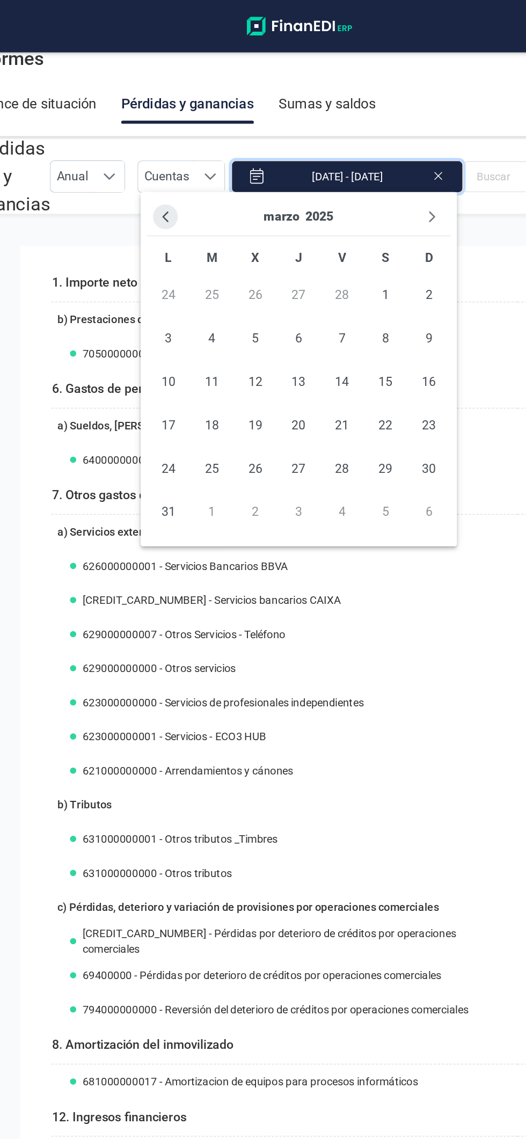
click at [148, 150] on icon "Previous Month" at bounding box center [148, 150] width 9 height 9
click at [151, 149] on icon "Previous Month" at bounding box center [148, 150] width 9 height 9
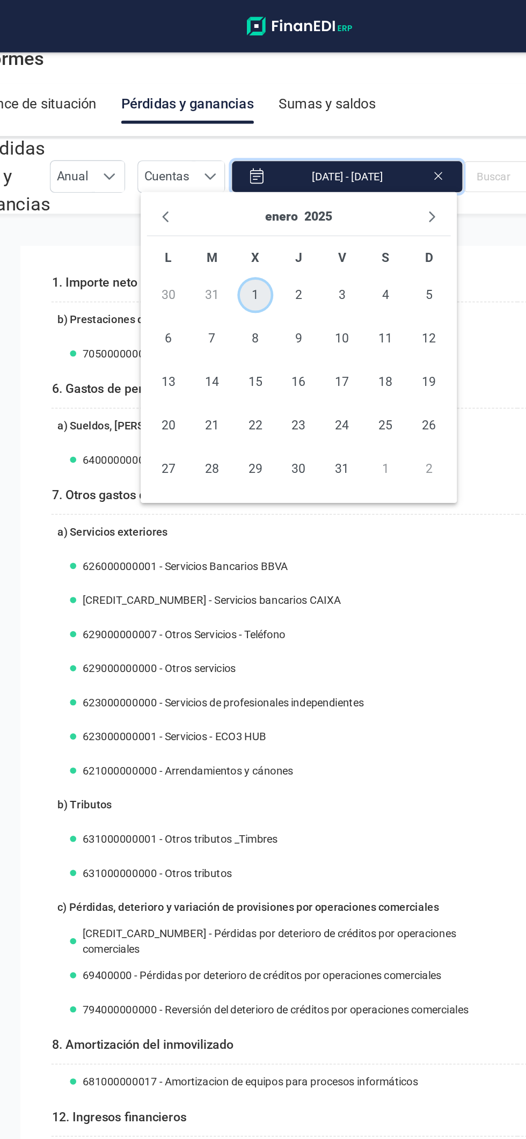
click at [211, 205] on span "1" at bounding box center [210, 204] width 21 height 21
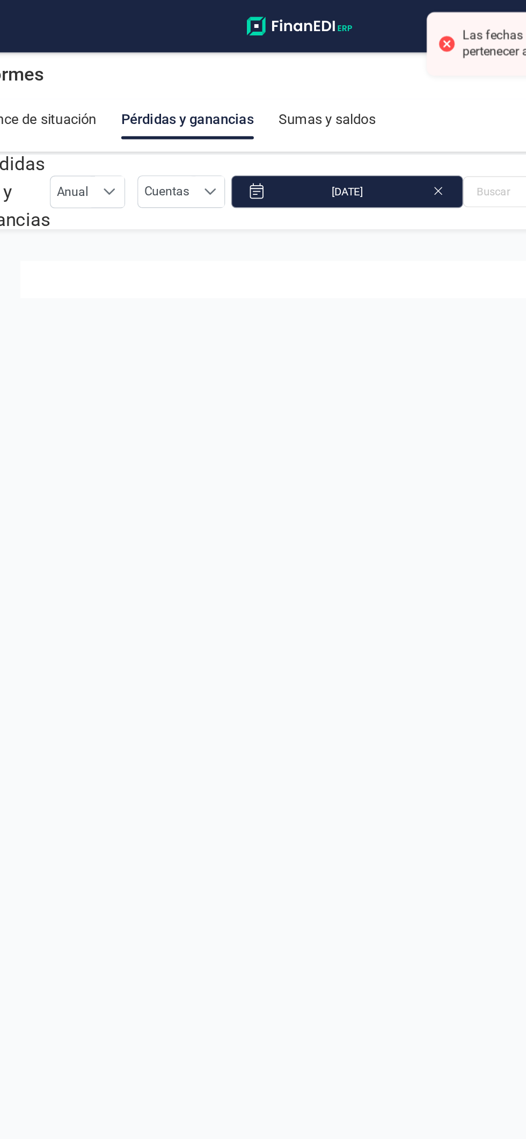
click at [318, 138] on input "01/01/2025" at bounding box center [274, 133] width 161 height 23
click at [343, 168] on div "enero 2025" at bounding box center [241, 162] width 210 height 26
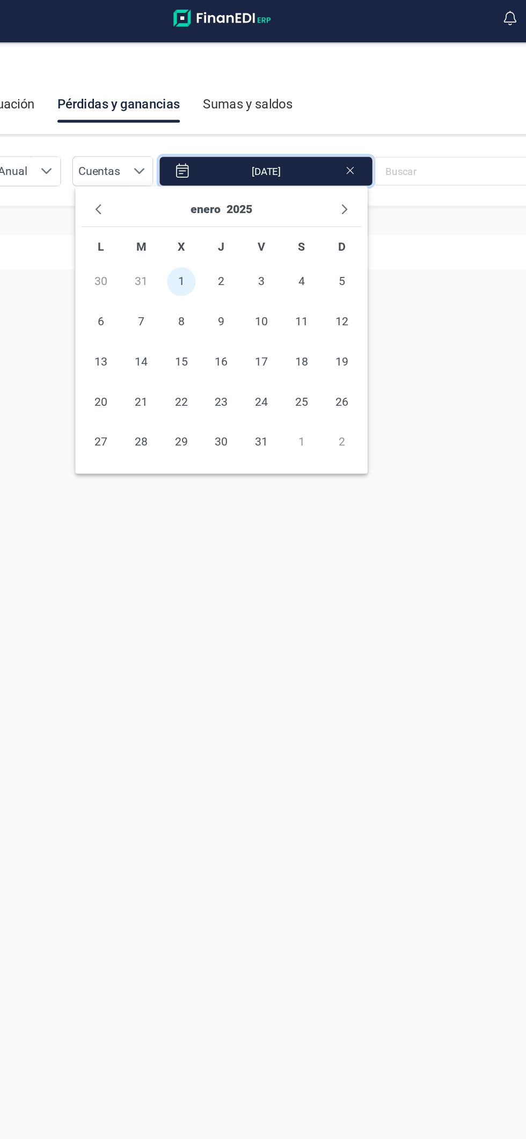
click at [339, 168] on div "enero 2025" at bounding box center [241, 162] width 210 height 26
click at [342, 173] on div "enero 2025" at bounding box center [241, 162] width 210 height 26
click at [344, 169] on div "enero 2025" at bounding box center [241, 162] width 210 height 26
click at [342, 171] on div "enero 2025" at bounding box center [241, 162] width 210 height 26
click at [333, 163] on icon "Next Month" at bounding box center [333, 162] width 4 height 8
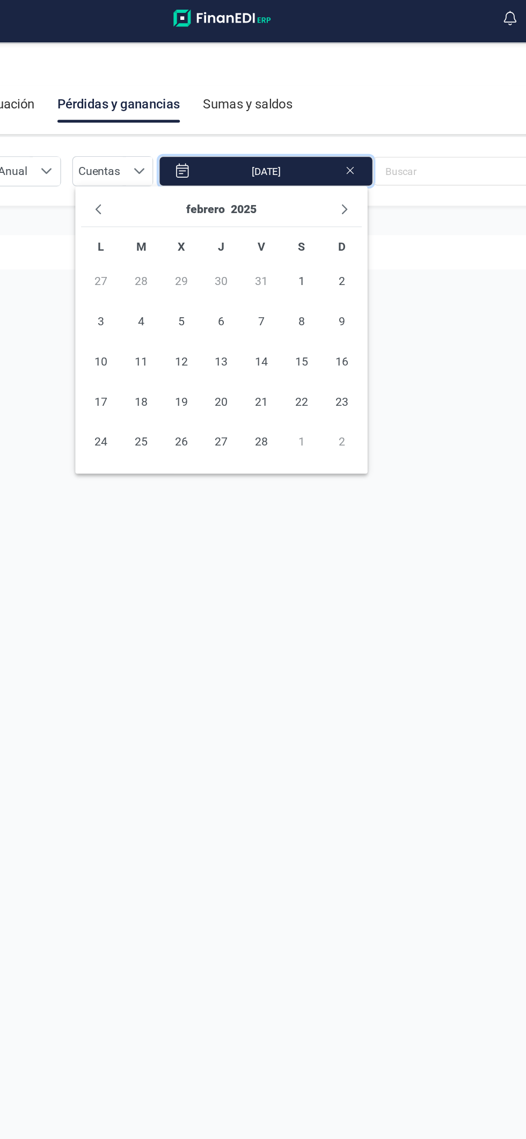
click at [346, 165] on div "febrero 2025" at bounding box center [241, 162] width 210 height 26
click at [348, 165] on div "febrero 2025 L M X J V S D 27 28 29 30 31 1 2 3 4 5 6 7 8 9 10 11 12 13 14 15 1…" at bounding box center [241, 251] width 219 height 215
click at [348, 166] on div "febrero 2025 L M X J V S D 27 28 29 30 31 1 2 3 4 5 6 7 8 9 10 11 12 13 14 15 1…" at bounding box center [241, 251] width 219 height 215
click at [350, 172] on div "febrero 2025 L M X J V S D 27 28 29 30 31 1 2 3 4 5 6 7 8 9 10 11 12 13 14 15 1…" at bounding box center [241, 251] width 219 height 215
click at [342, 164] on div "febrero 2025" at bounding box center [241, 162] width 210 height 26
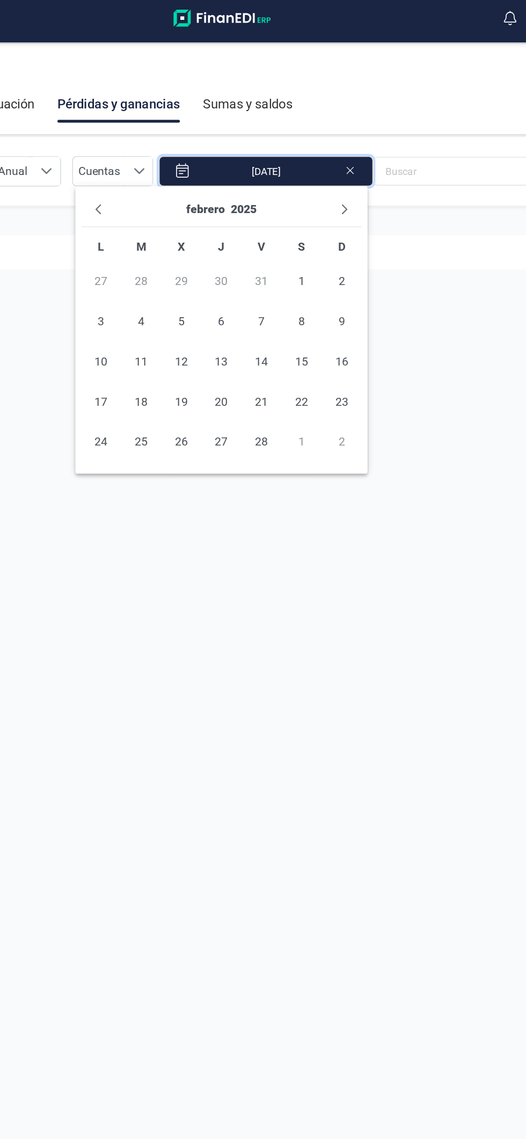
click at [357, 166] on section at bounding box center [263, 655] width 526 height 992
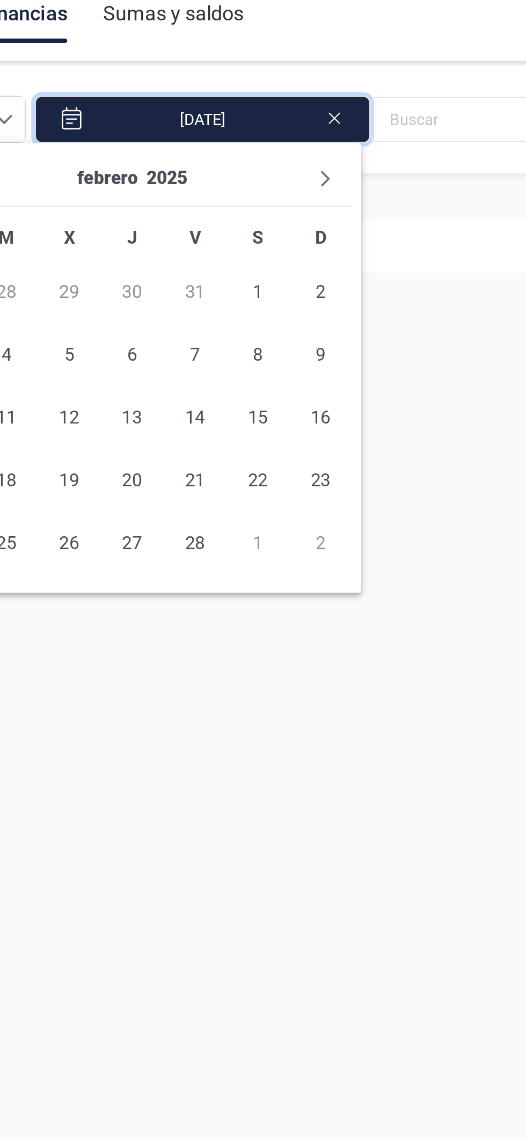
click at [340, 168] on div "febrero 2025" at bounding box center [241, 162] width 210 height 26
click at [340, 165] on button "Next Month" at bounding box center [333, 161] width 17 height 17
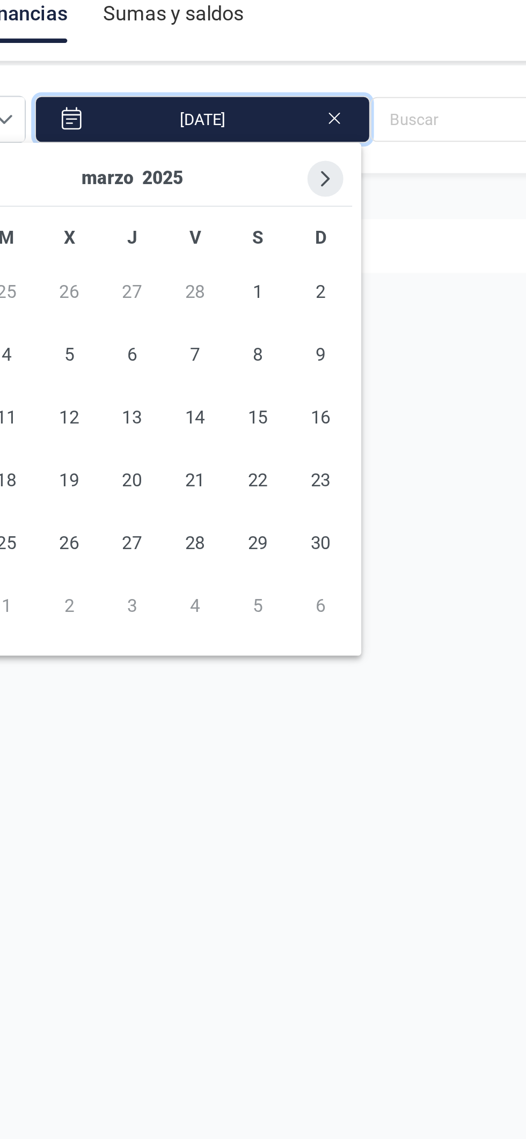
click at [340, 164] on button "Next Month" at bounding box center [333, 161] width 17 height 17
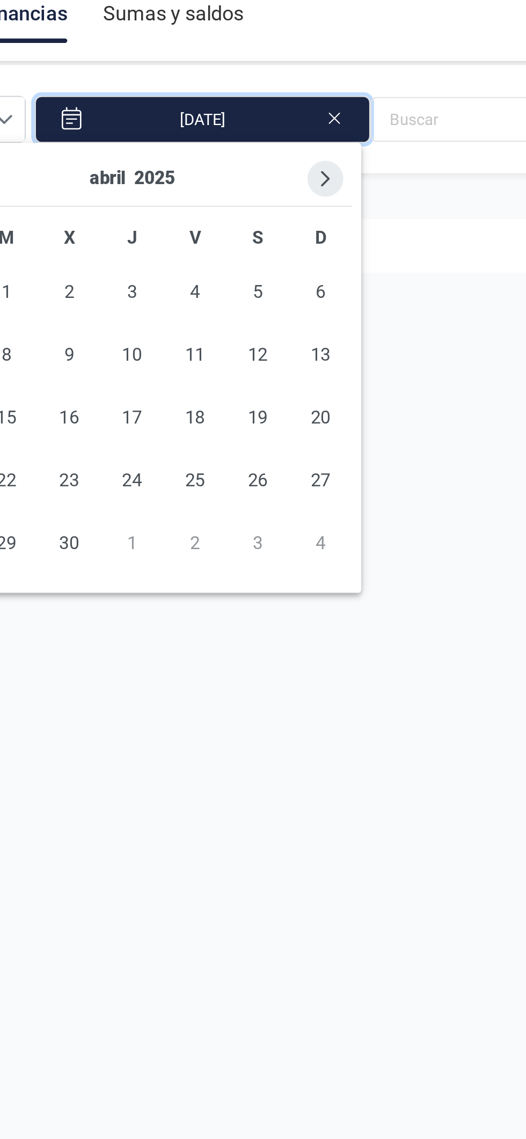
click at [340, 163] on button "Next Month" at bounding box center [333, 161] width 17 height 17
click at [342, 165] on div "mayo 2025" at bounding box center [241, 162] width 210 height 26
click at [344, 168] on div "mayo 2025" at bounding box center [241, 162] width 210 height 26
click at [340, 161] on button "Next Month" at bounding box center [333, 161] width 17 height 17
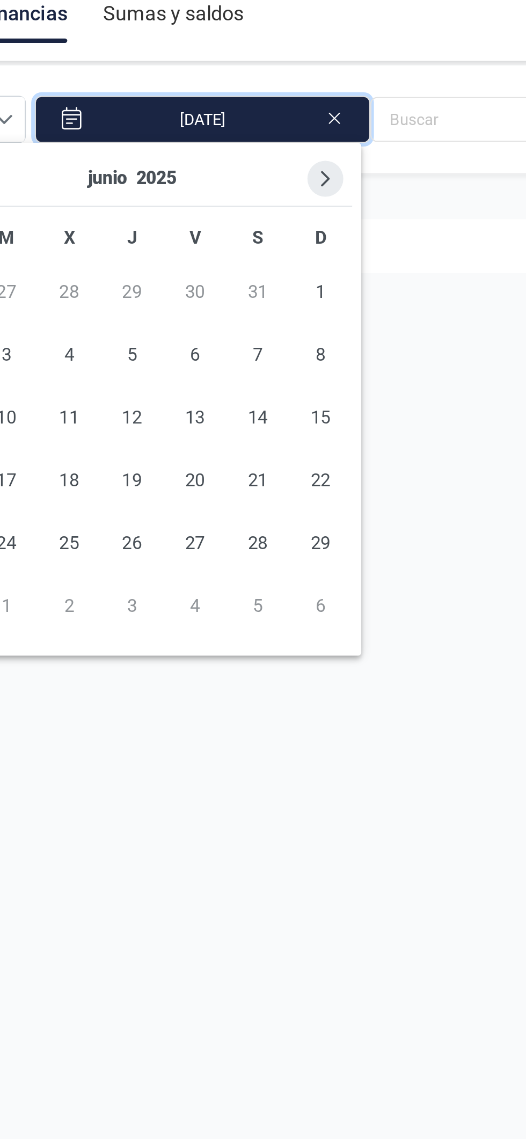
click at [338, 162] on button "Next Month" at bounding box center [333, 161] width 17 height 17
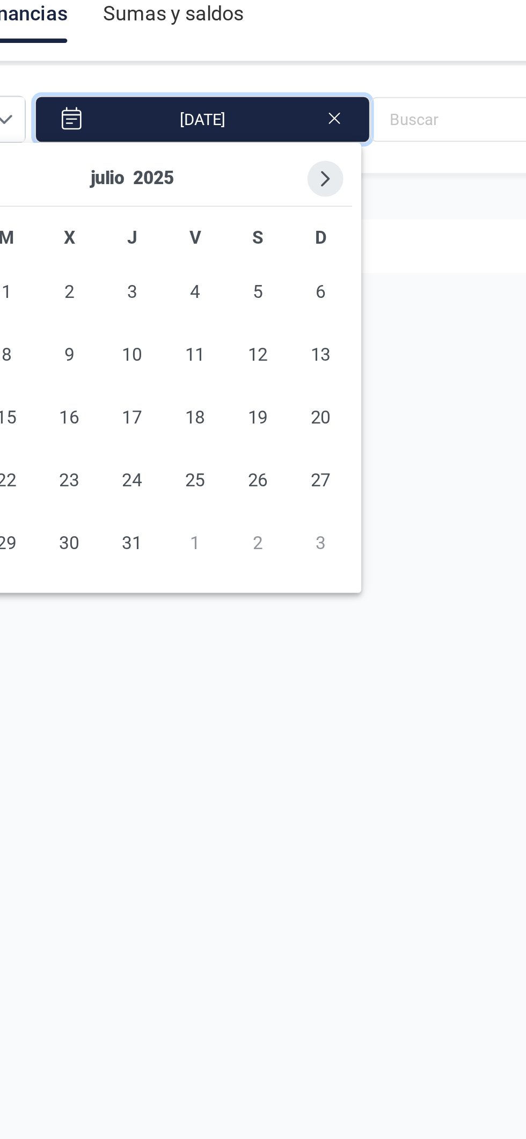
click at [341, 164] on button "Next Month" at bounding box center [333, 161] width 17 height 17
click at [341, 161] on button "Next Month" at bounding box center [333, 161] width 17 height 17
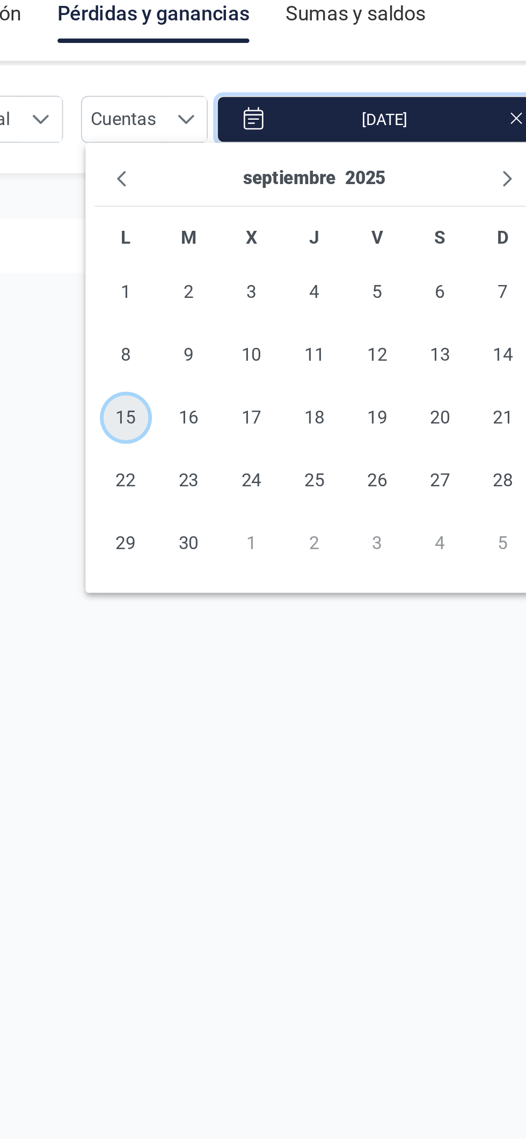
click at [155, 281] on span "15" at bounding box center [150, 275] width 21 height 21
type input "01/01/2025 - 15/09/2025"
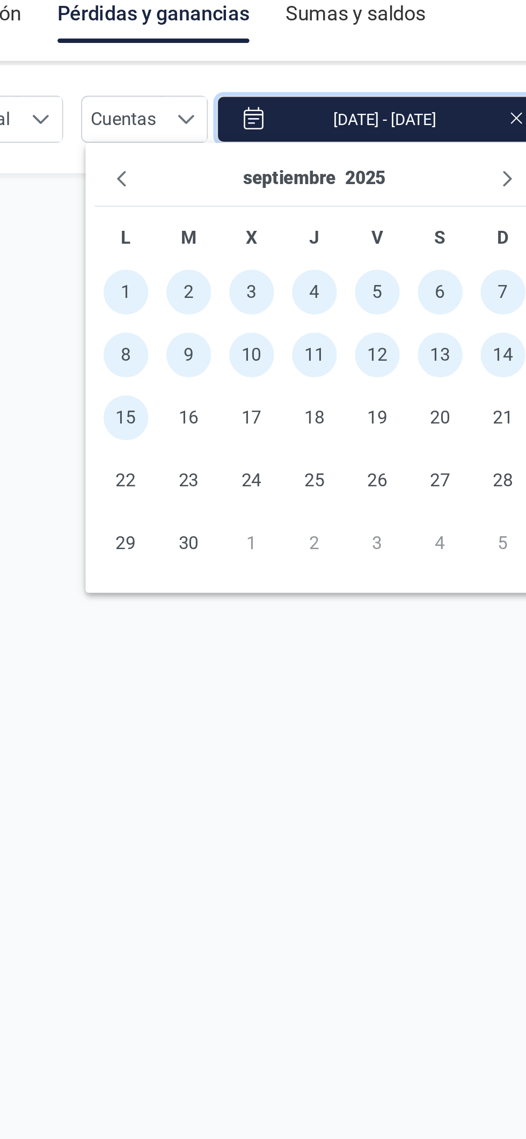
click at [241, 481] on section "Pérdidas y ganancias Anual Anual Cuentas Cuentas 01/01/2025 - 15/09/2025" at bounding box center [263, 603] width 526 height 992
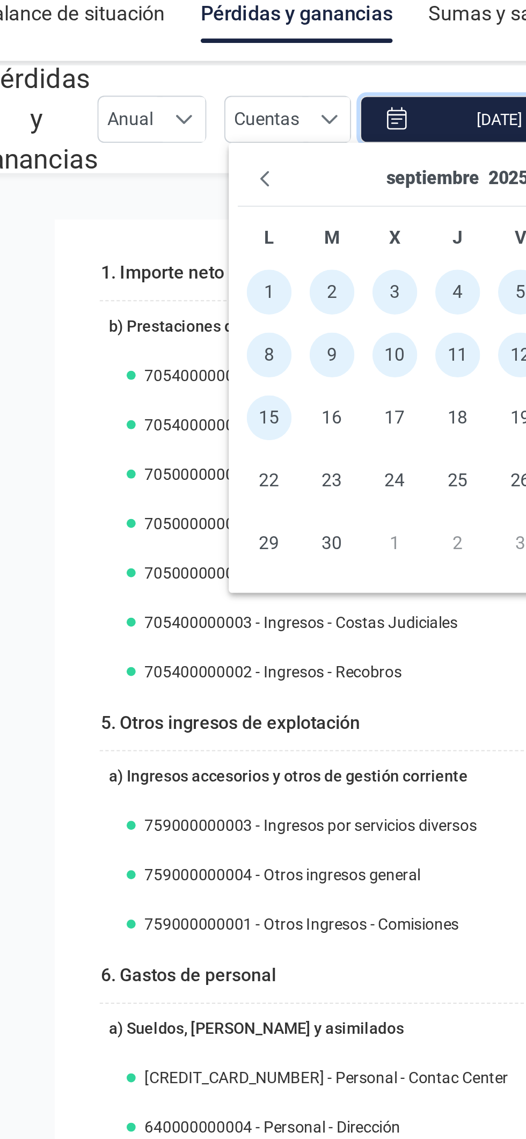
click at [47, 460] on section "1. Importe neto de la cifra de negocios 696.413,81 b) Prestaciones de servicios…" at bounding box center [263, 655] width 526 height 992
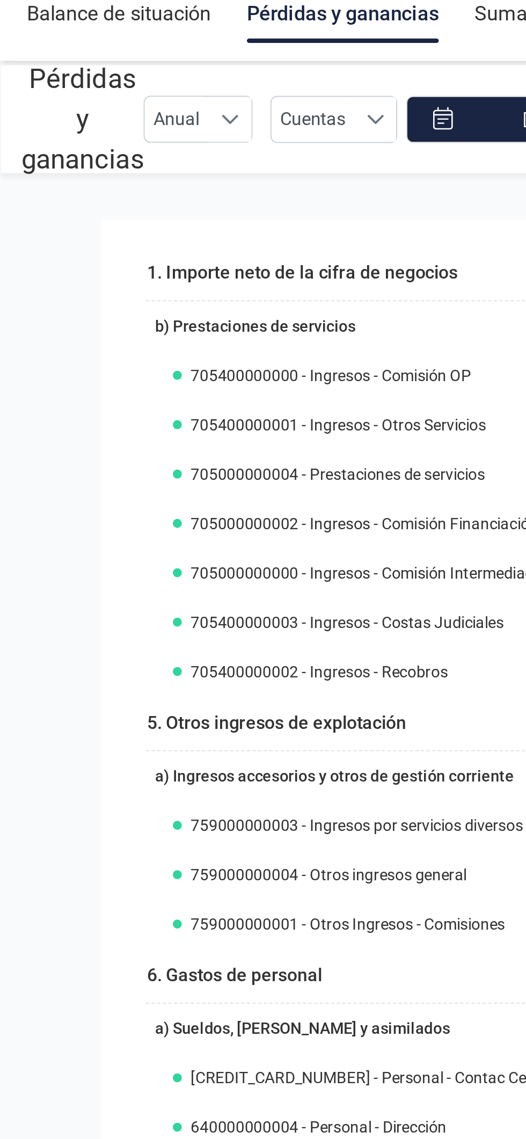
click at [93, 86] on div "Balance de situación" at bounding box center [57, 83] width 88 height 28
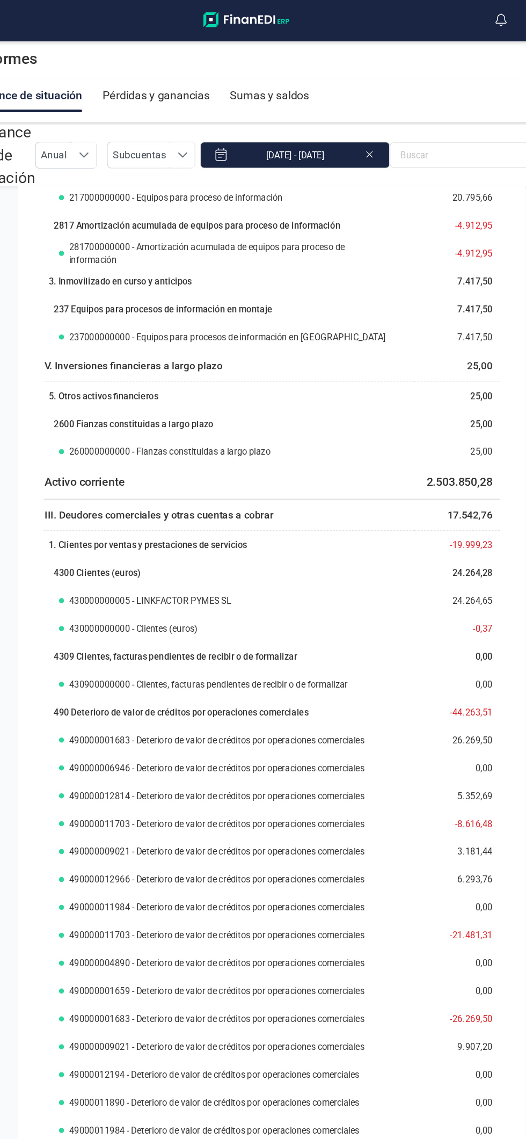
scroll to position [274, 0]
